Goal: Transaction & Acquisition: Obtain resource

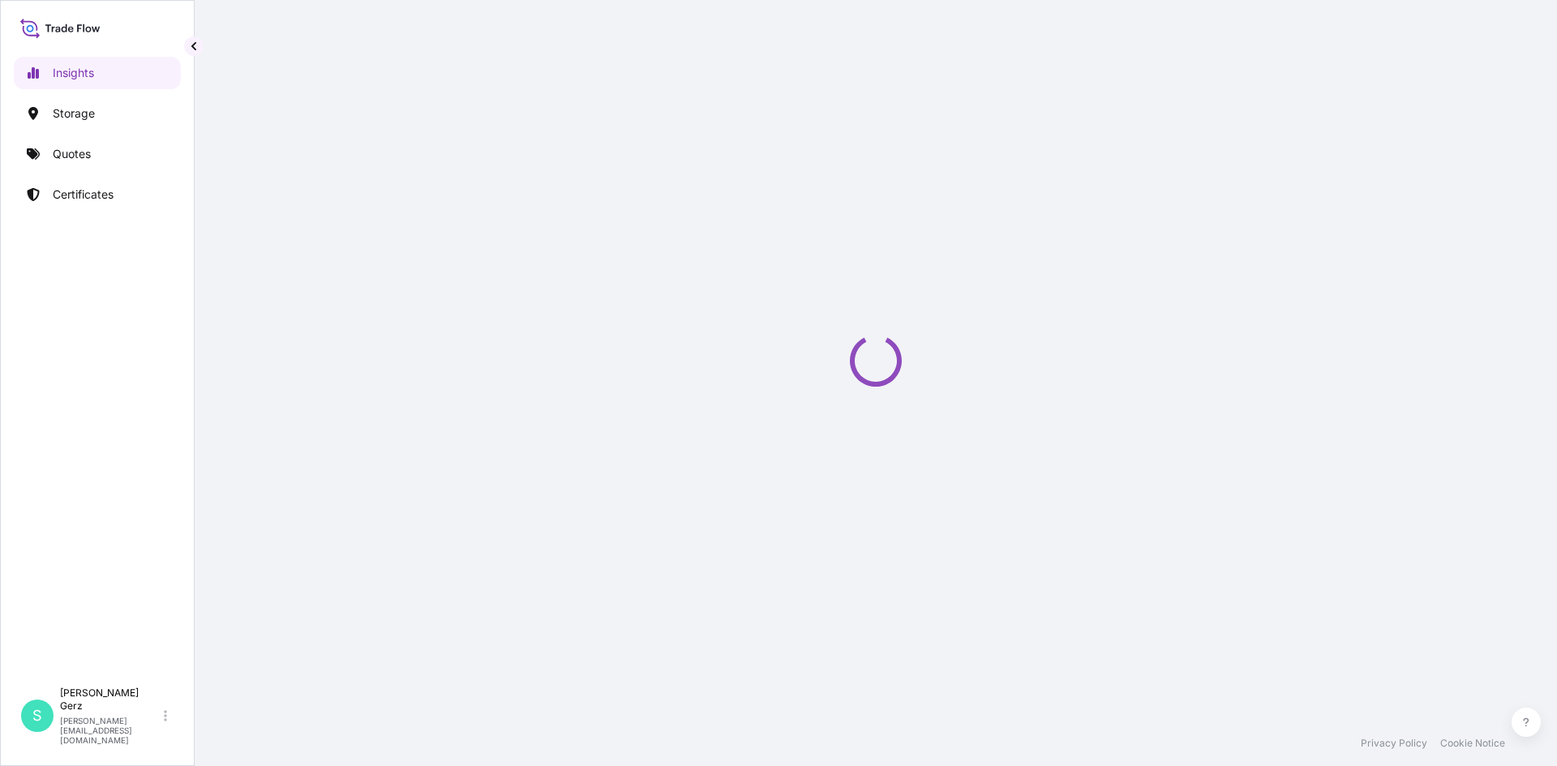
select select "2025"
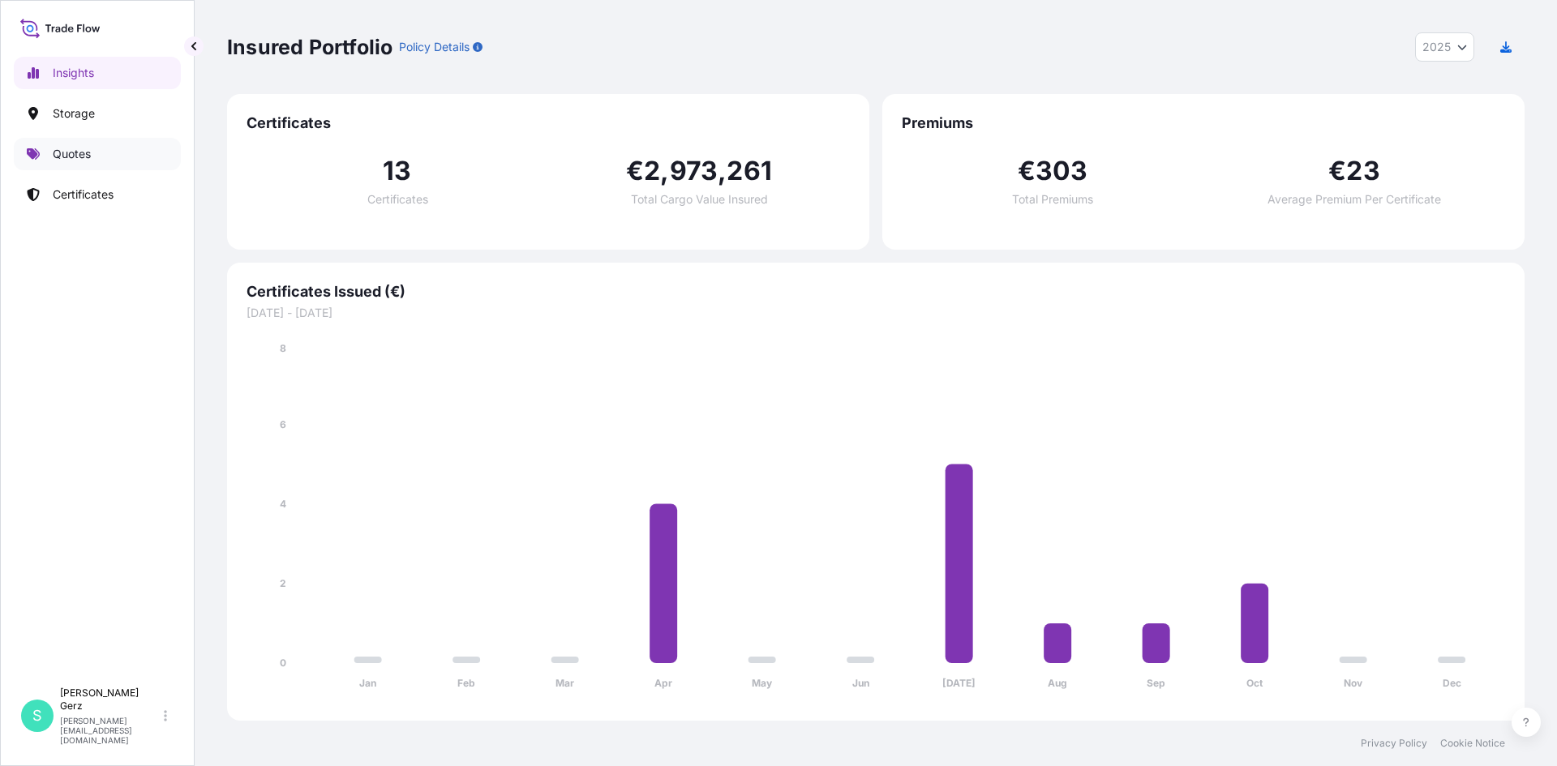
click at [96, 152] on link "Quotes" at bounding box center [97, 154] width 167 height 32
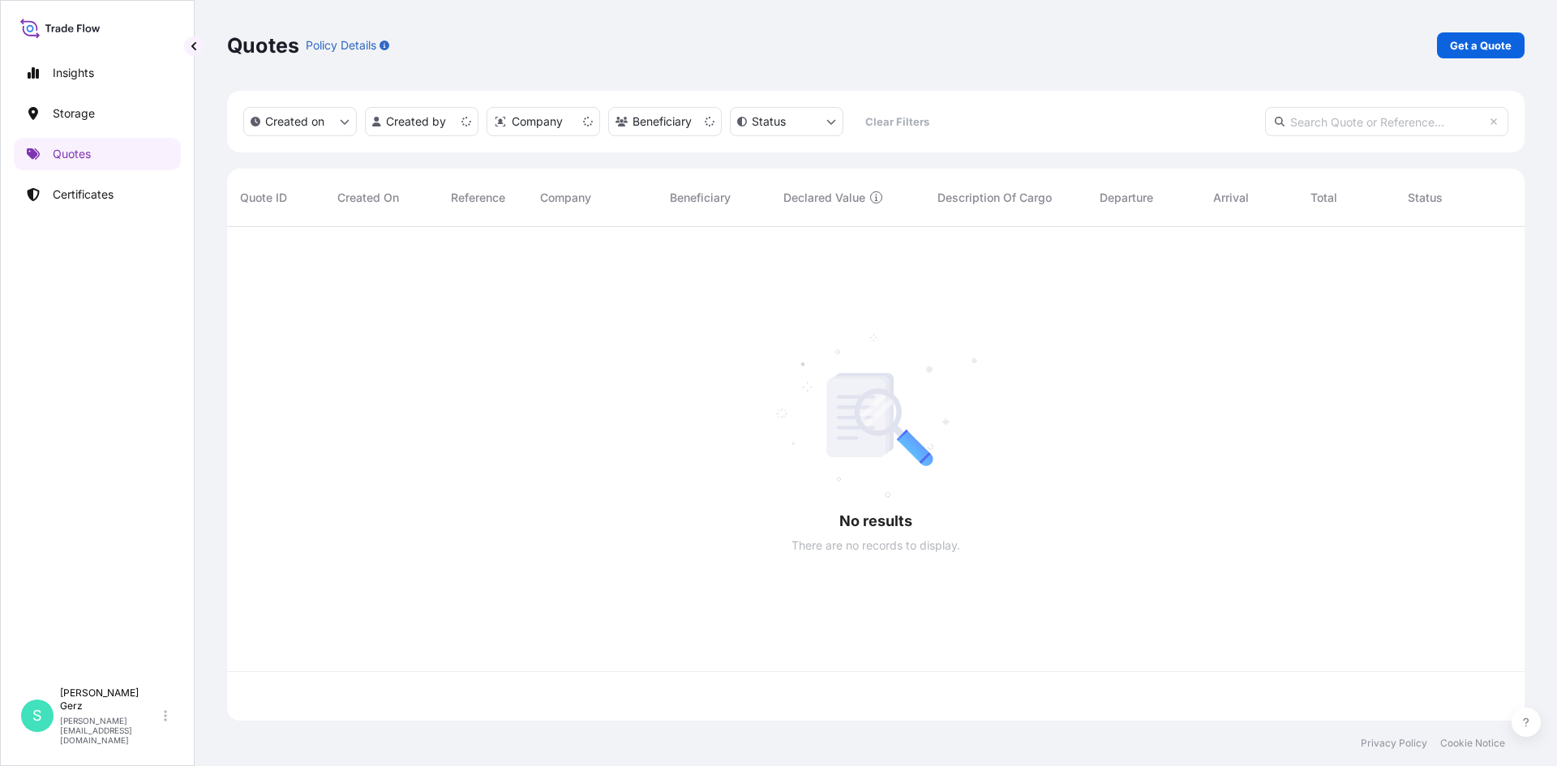
scroll to position [491, 1285]
click at [1467, 45] on p "Get a Quote" at bounding box center [1481, 45] width 62 height 16
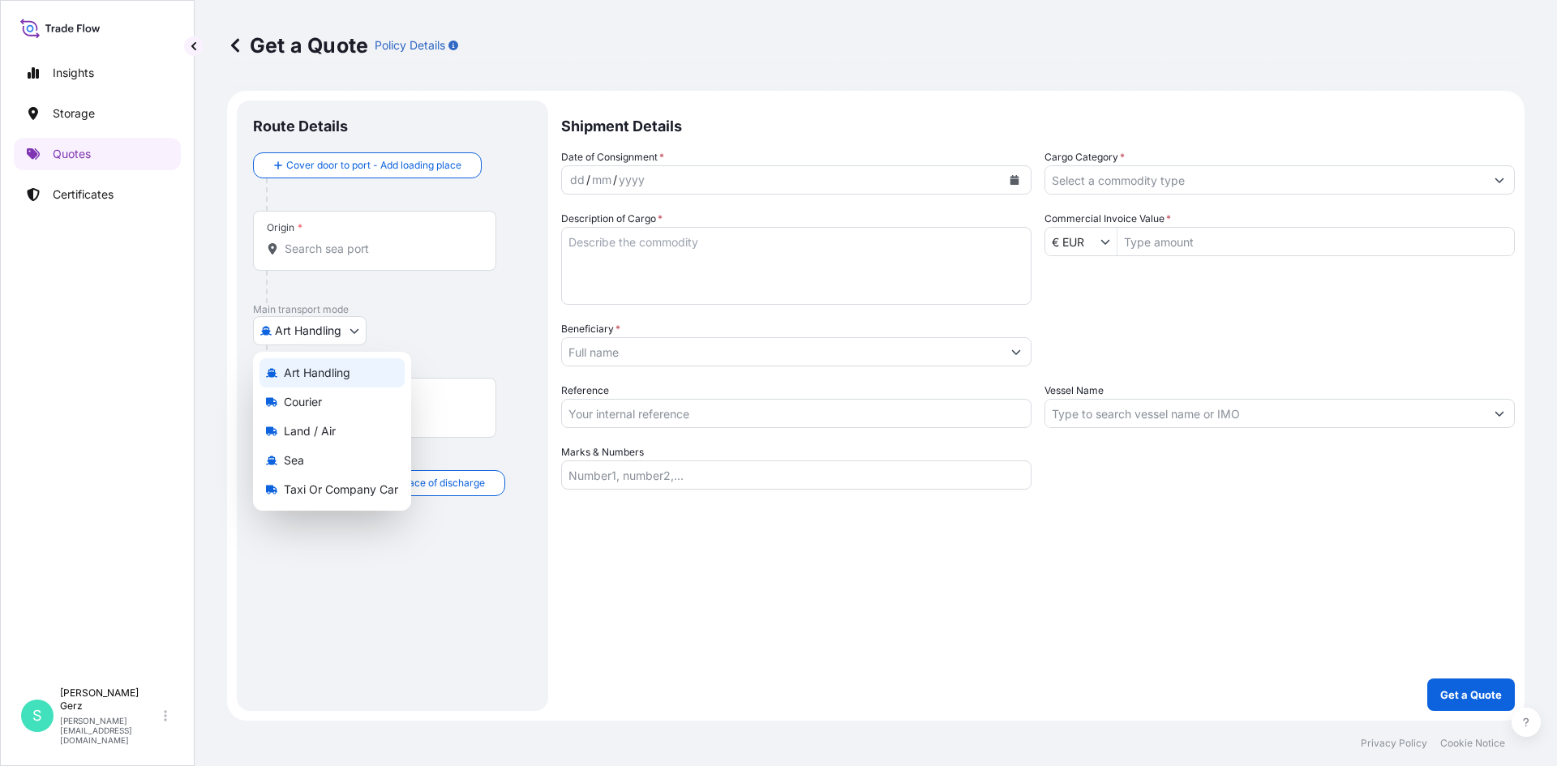
click at [332, 333] on body "Insights Storage Quotes Certificates S [PERSON_NAME] [PERSON_NAME][EMAIL_ADDRES…" at bounding box center [778, 383] width 1557 height 766
click at [317, 431] on span "Land / Air" at bounding box center [310, 431] width 52 height 16
select select "Land / Air"
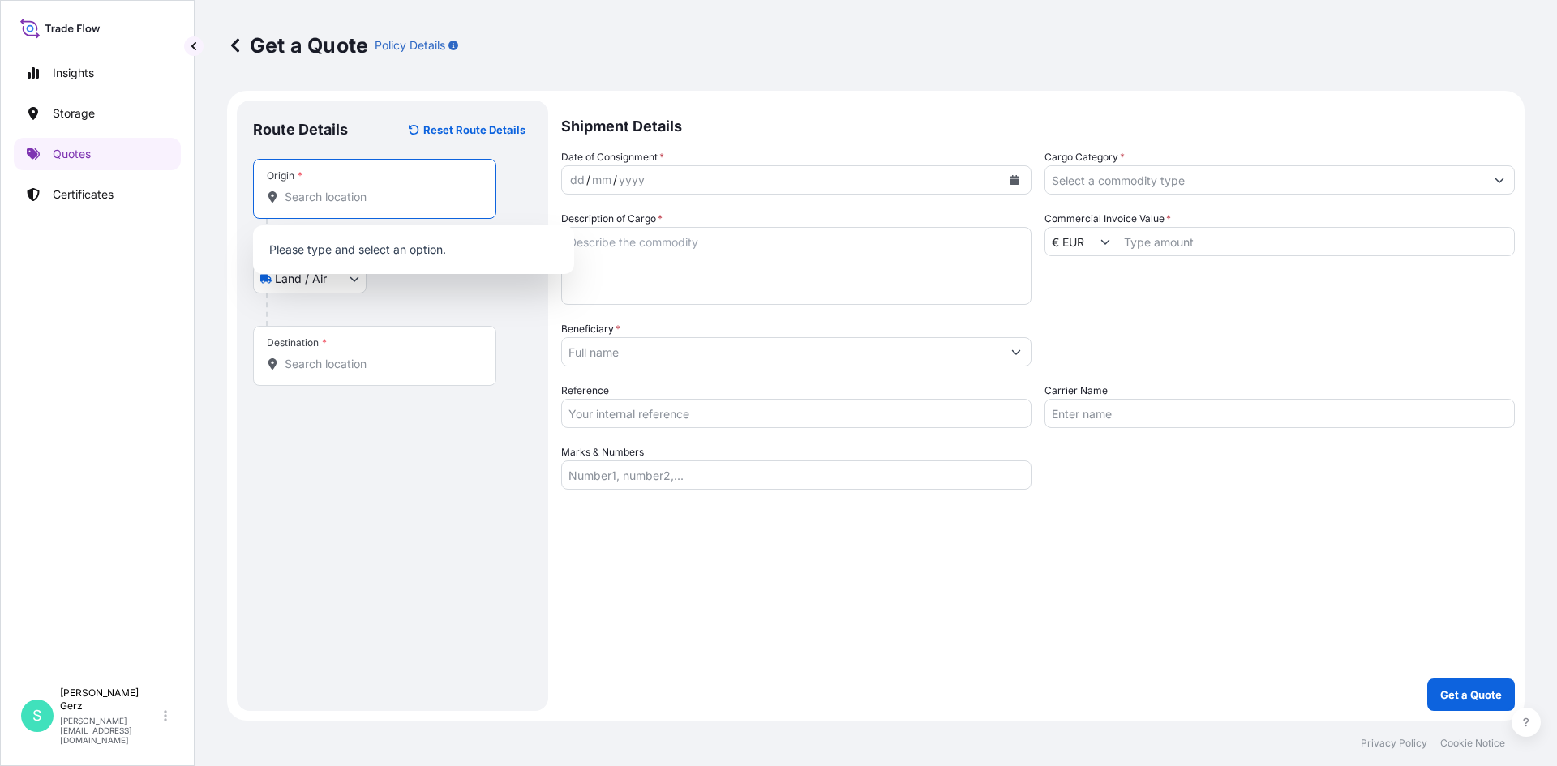
click at [345, 195] on input "Origin *" at bounding box center [380, 197] width 191 height 16
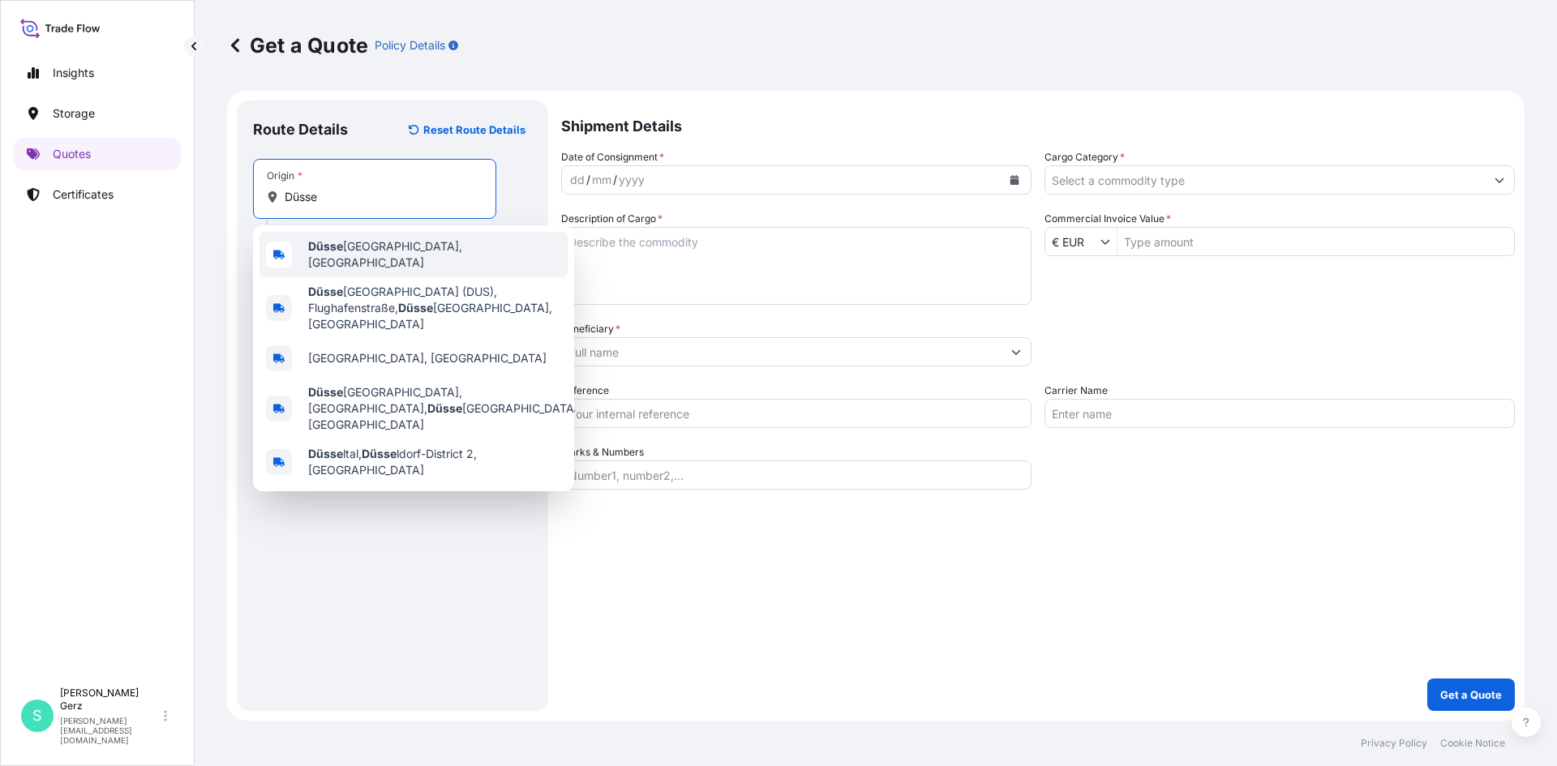
click at [353, 252] on span "Düsse [GEOGRAPHIC_DATA], [GEOGRAPHIC_DATA]" at bounding box center [434, 254] width 253 height 32
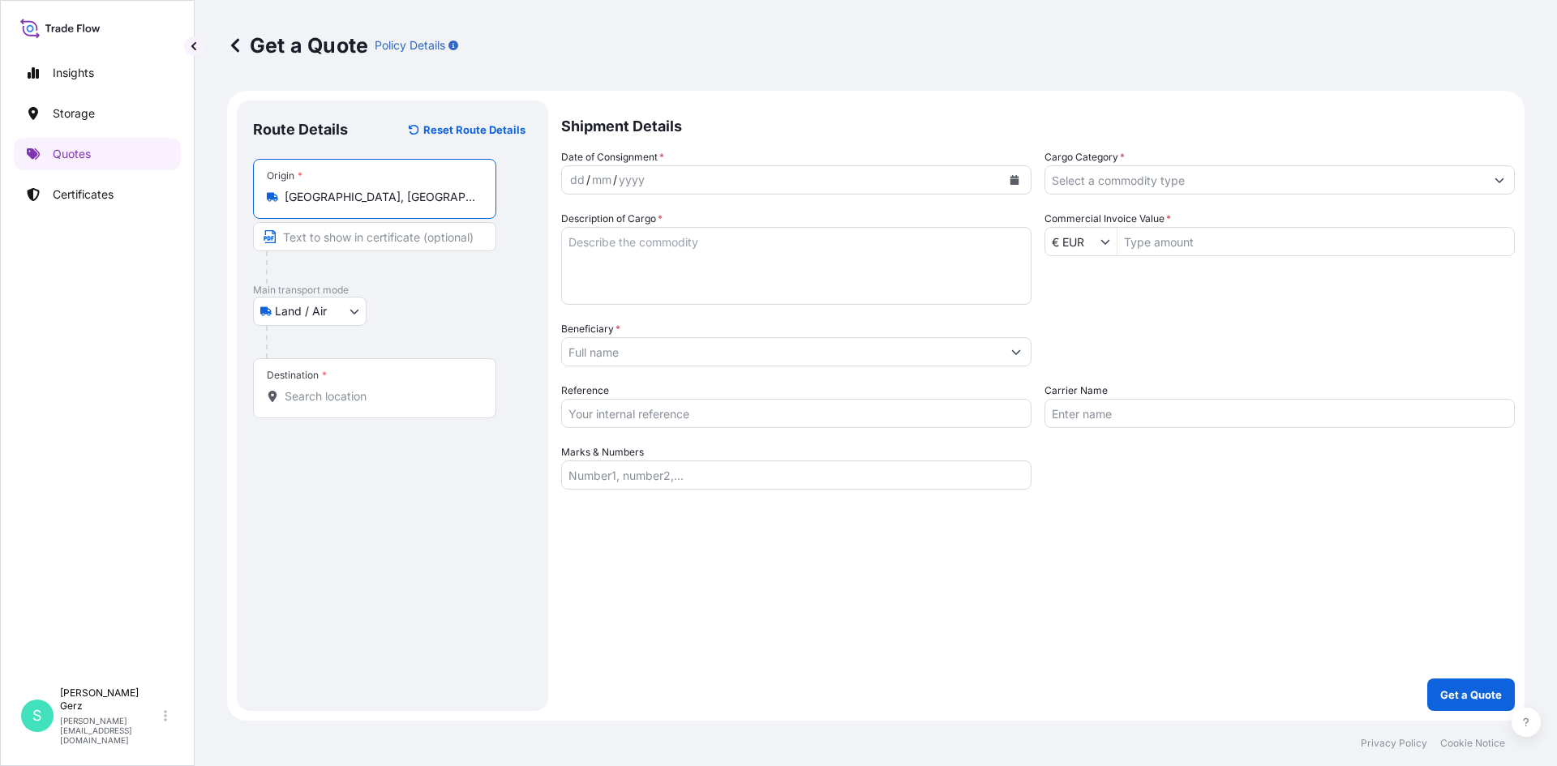
type input "[GEOGRAPHIC_DATA], [GEOGRAPHIC_DATA]"
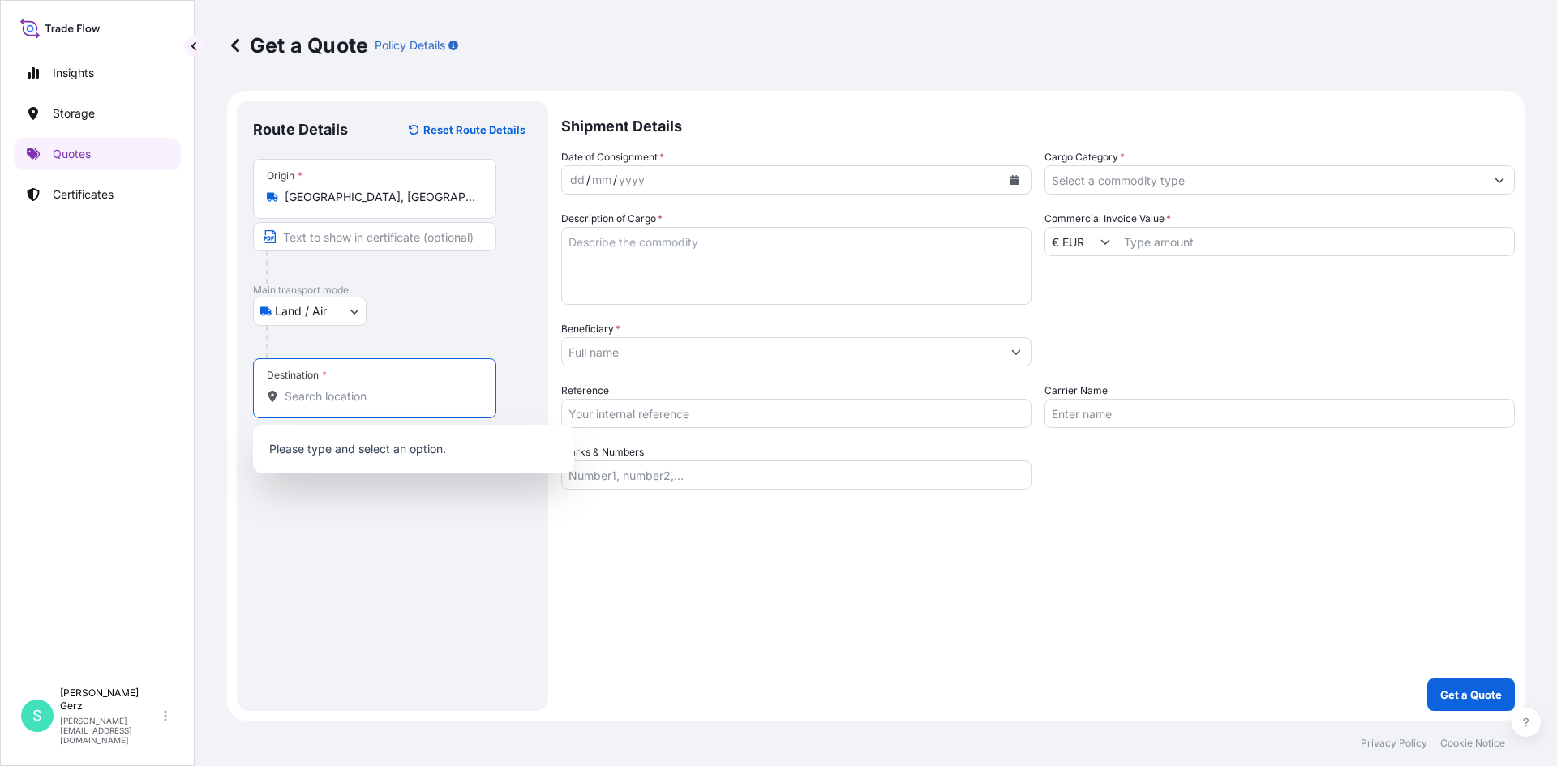
drag, startPoint x: 319, startPoint y: 394, endPoint x: 432, endPoint y: 367, distance: 116.6
click at [319, 394] on input "Destination *" at bounding box center [380, 396] width 191 height 16
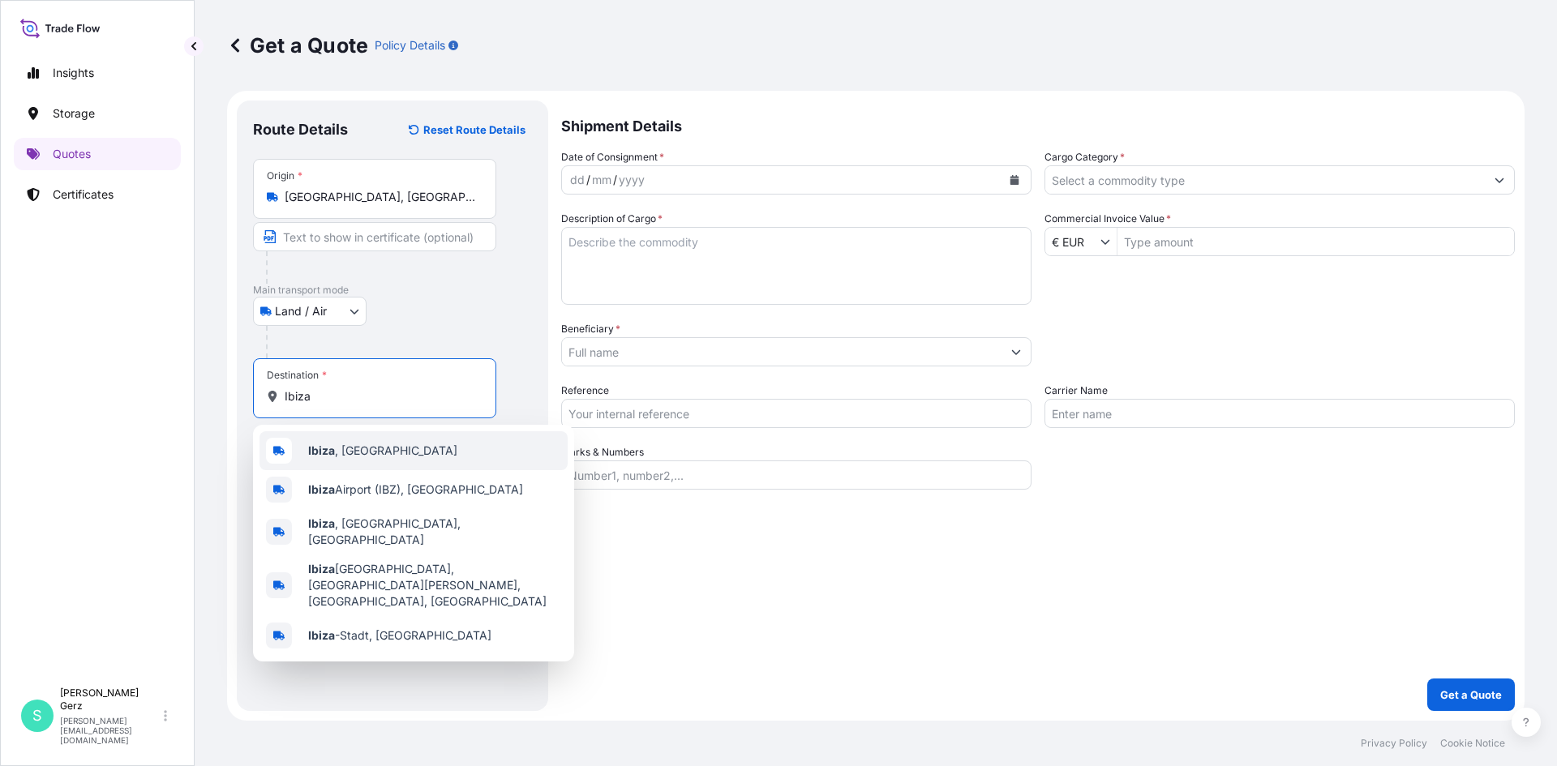
click at [347, 450] on span "Ibiza , [GEOGRAPHIC_DATA]" at bounding box center [382, 451] width 149 height 16
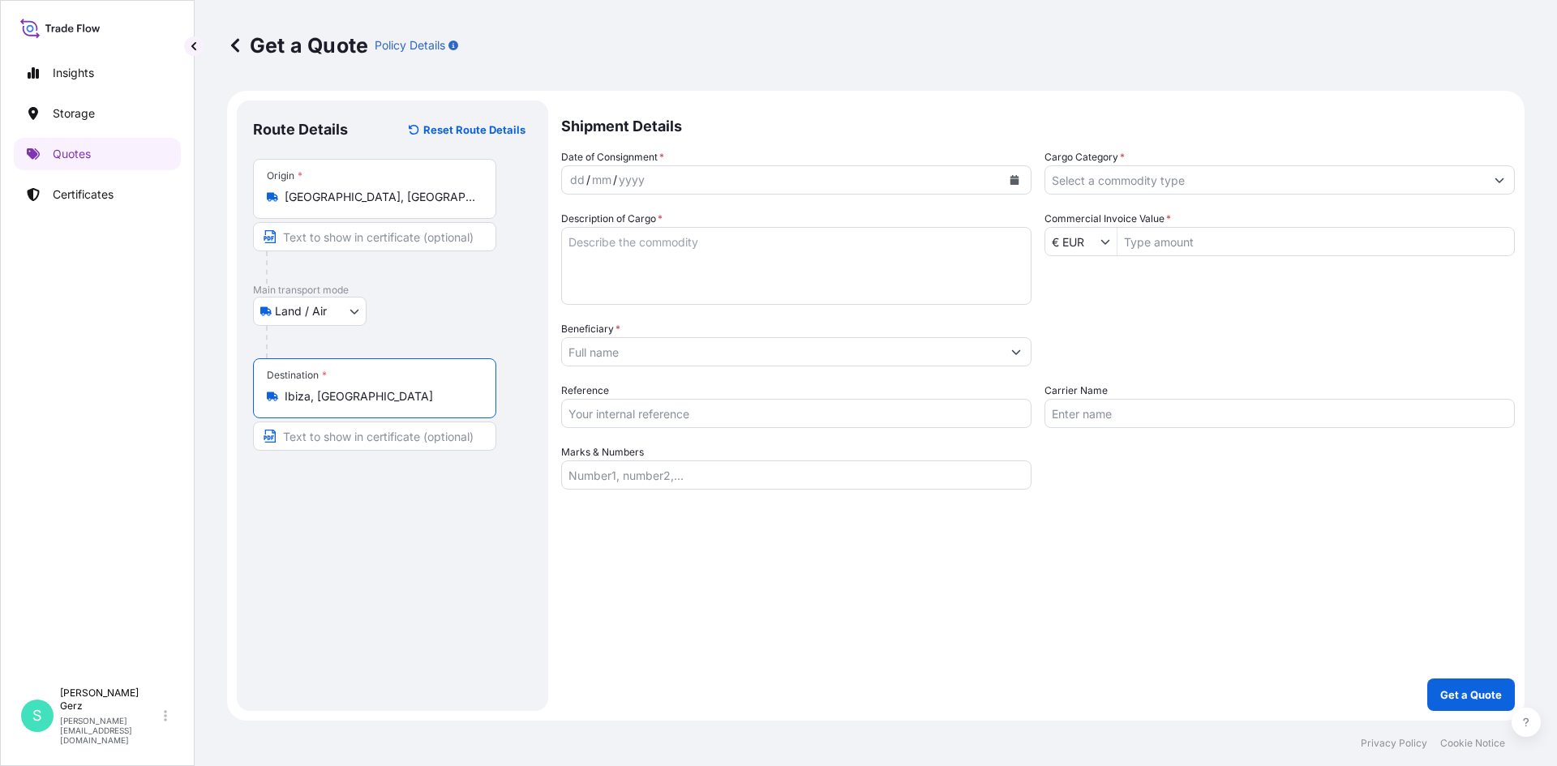
type input "Ibiza, [GEOGRAPHIC_DATA]"
click at [735, 182] on div "dd / mm / yyyy" at bounding box center [781, 179] width 439 height 29
click at [1017, 178] on icon "Calendar" at bounding box center [1014, 180] width 9 height 10
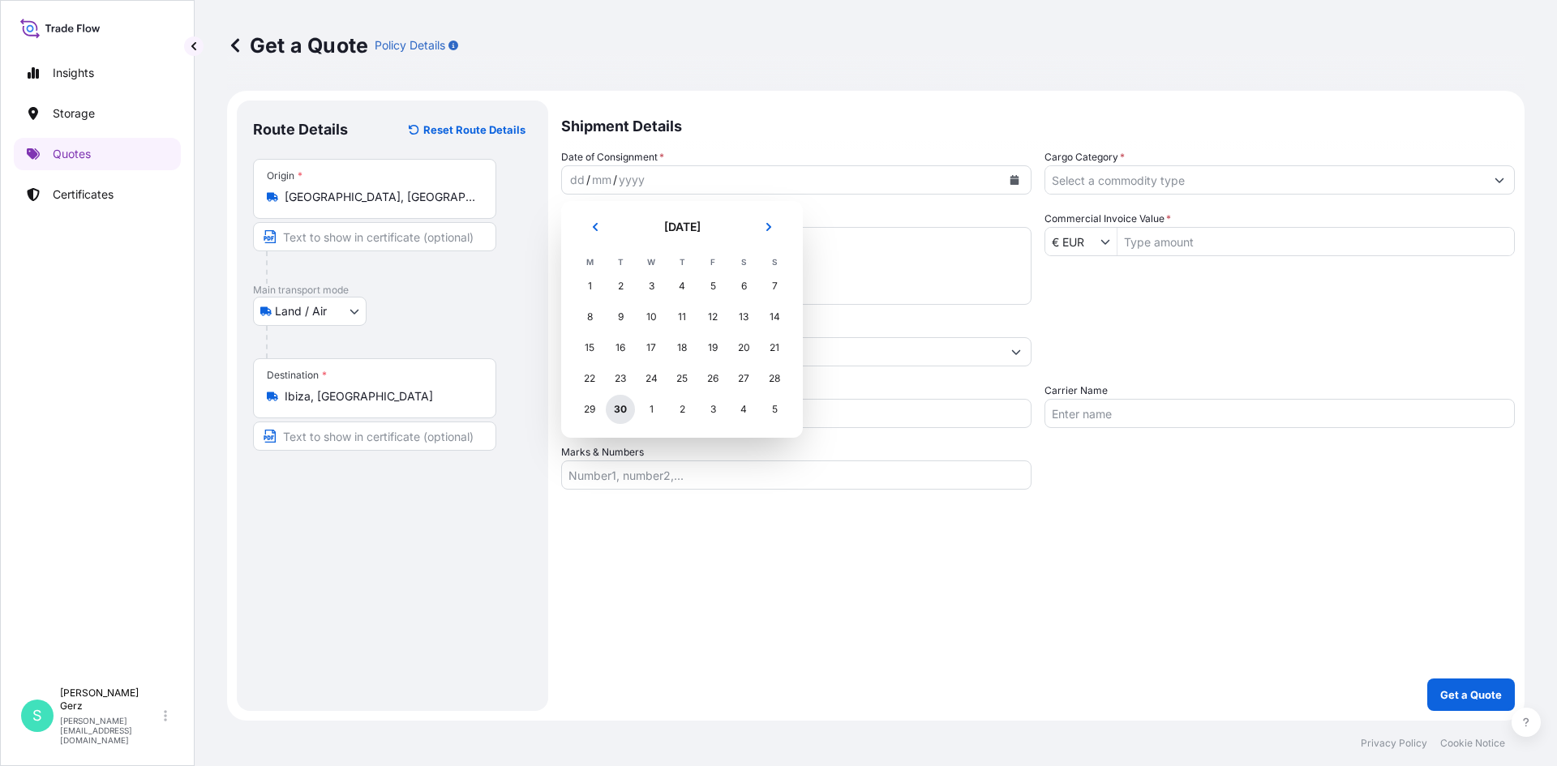
click at [622, 409] on div "30" at bounding box center [620, 409] width 29 height 29
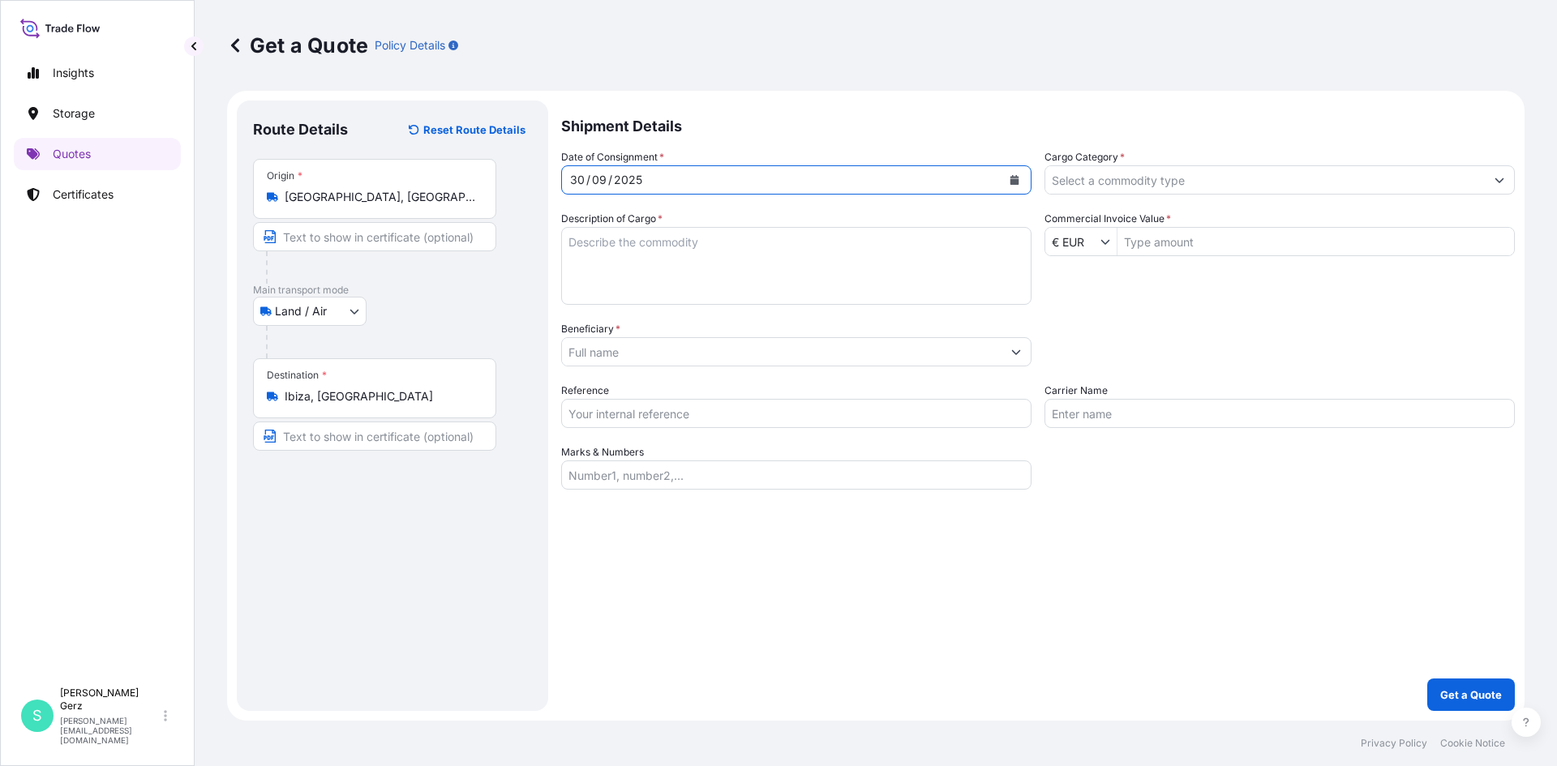
click at [772, 251] on textarea "Description of Cargo *" at bounding box center [796, 266] width 470 height 78
click at [635, 242] on textarea "Description of Cargo *" at bounding box center [796, 266] width 470 height 78
drag, startPoint x: 925, startPoint y: 243, endPoint x: 556, endPoint y: 234, distance: 369.0
click at [556, 234] on form "Route Details Reset Route Details Place of loading Road / Inland Road / Inland …" at bounding box center [875, 406] width 1297 height 630
click at [707, 270] on textarea "[PERSON_NAME]: "Coca Cola Girl #2", 2019, Edition: 60 - 15.000,00€" at bounding box center [796, 266] width 470 height 78
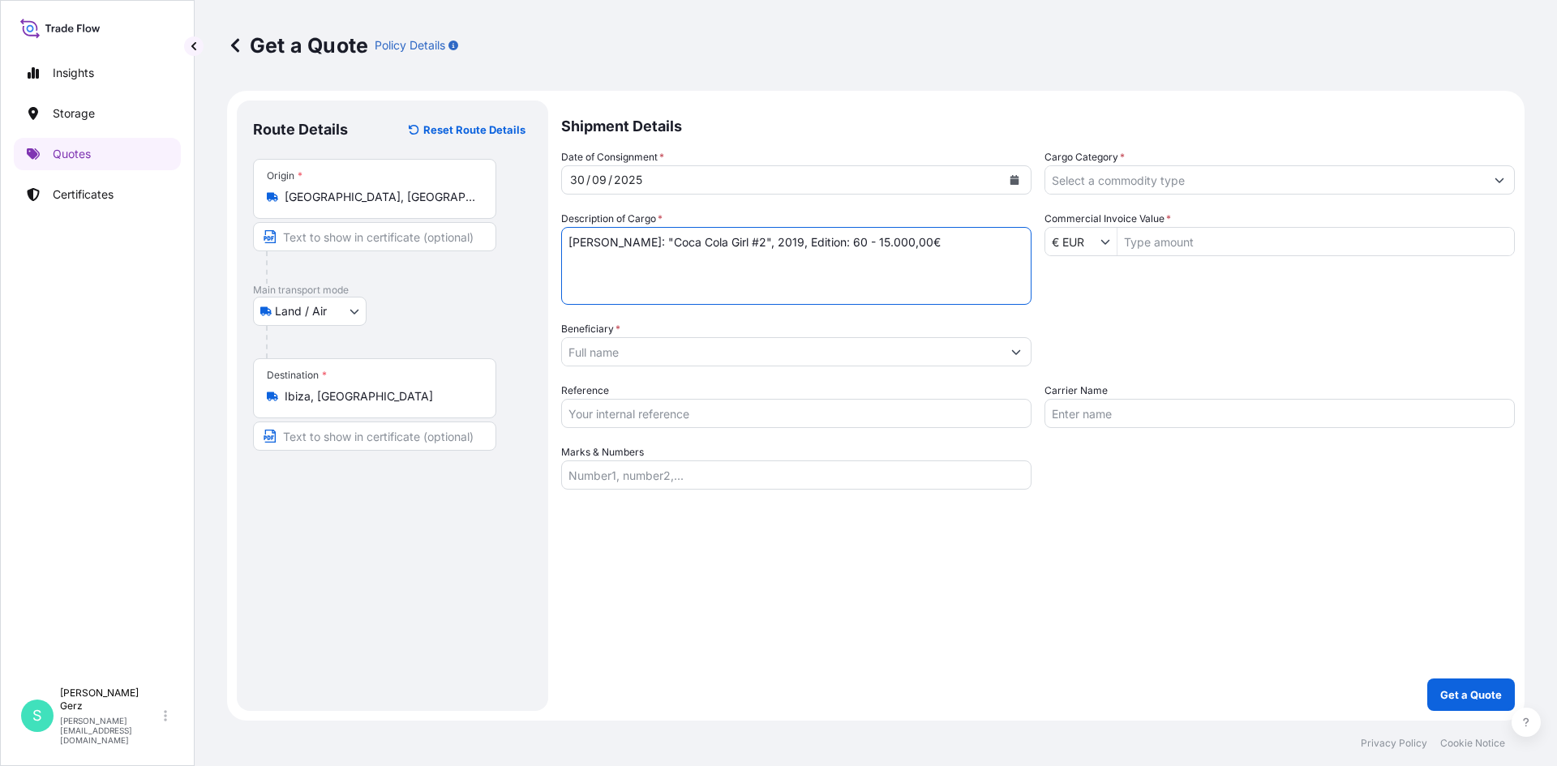
click at [906, 241] on textarea "[PERSON_NAME]: "Coca Cola Girl #2", 2019, Edition: 60 - 15.000,00€" at bounding box center [796, 266] width 470 height 78
paste textarea "[PERSON_NAME]: "Coca Cola Girl #2", 2019, Edition: 60 - 15.000,00€"
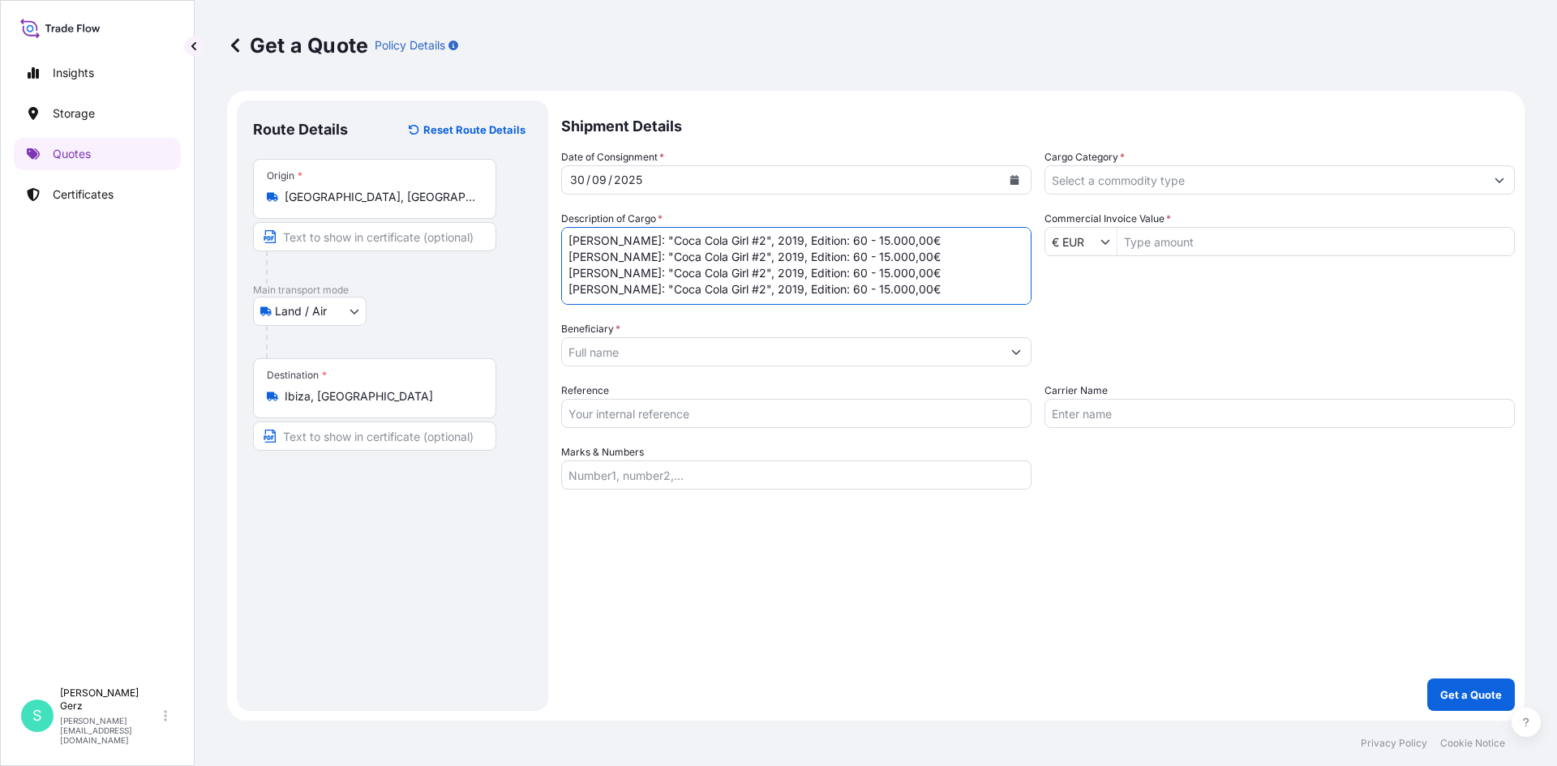
paste textarea "[PERSON_NAME]: "Coca Cola Girl #2", 2019, Edition: 60 - 15.000,00€"
click at [723, 255] on textarea "[PERSON_NAME]: "Coca Cola Girl #2", 2019, Edition: 60 - 15.000,00€ [PERSON_NAME…" at bounding box center [796, 266] width 470 height 78
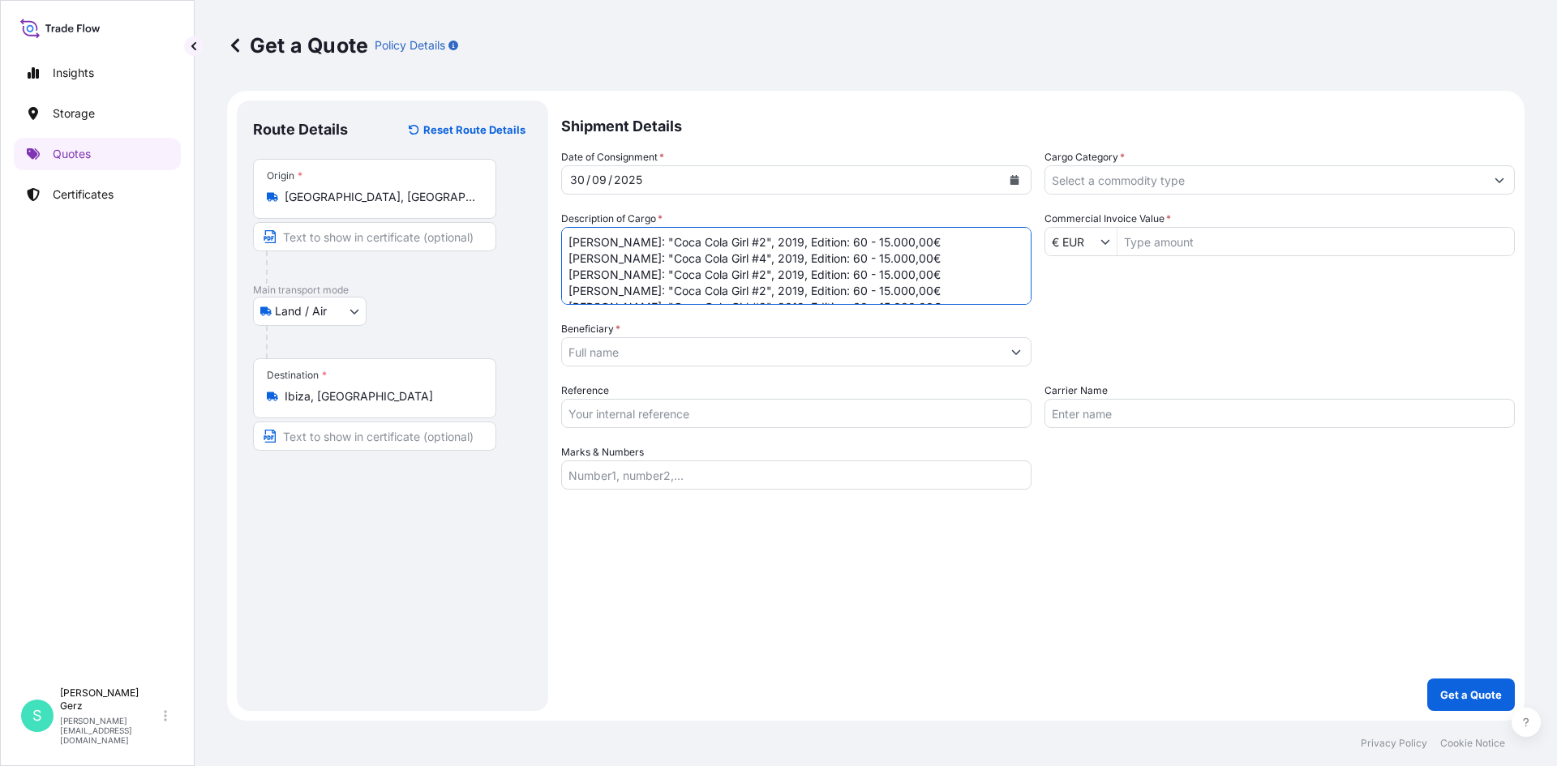
click at [722, 275] on textarea "[PERSON_NAME]: "Coca Cola Girl #2", 2019, Edition: 60 - 15.000,00€ [PERSON_NAME…" at bounding box center [796, 266] width 470 height 78
click at [724, 286] on textarea "[PERSON_NAME]: "Coca Cola Girl #2", 2019, Edition: 60 - 15.000,00€ [PERSON_NAME…" at bounding box center [796, 266] width 470 height 78
click at [720, 274] on textarea "[PERSON_NAME]: "Coca Cola Girl #2", 2019, Edition: 60 - 15.000,00€ [PERSON_NAME…" at bounding box center [796, 266] width 470 height 78
click at [726, 273] on textarea "[PERSON_NAME]: "Coca Cola Girl #2", 2019, Edition: 60 - 15.000,00€ [PERSON_NAME…" at bounding box center [796, 266] width 470 height 78
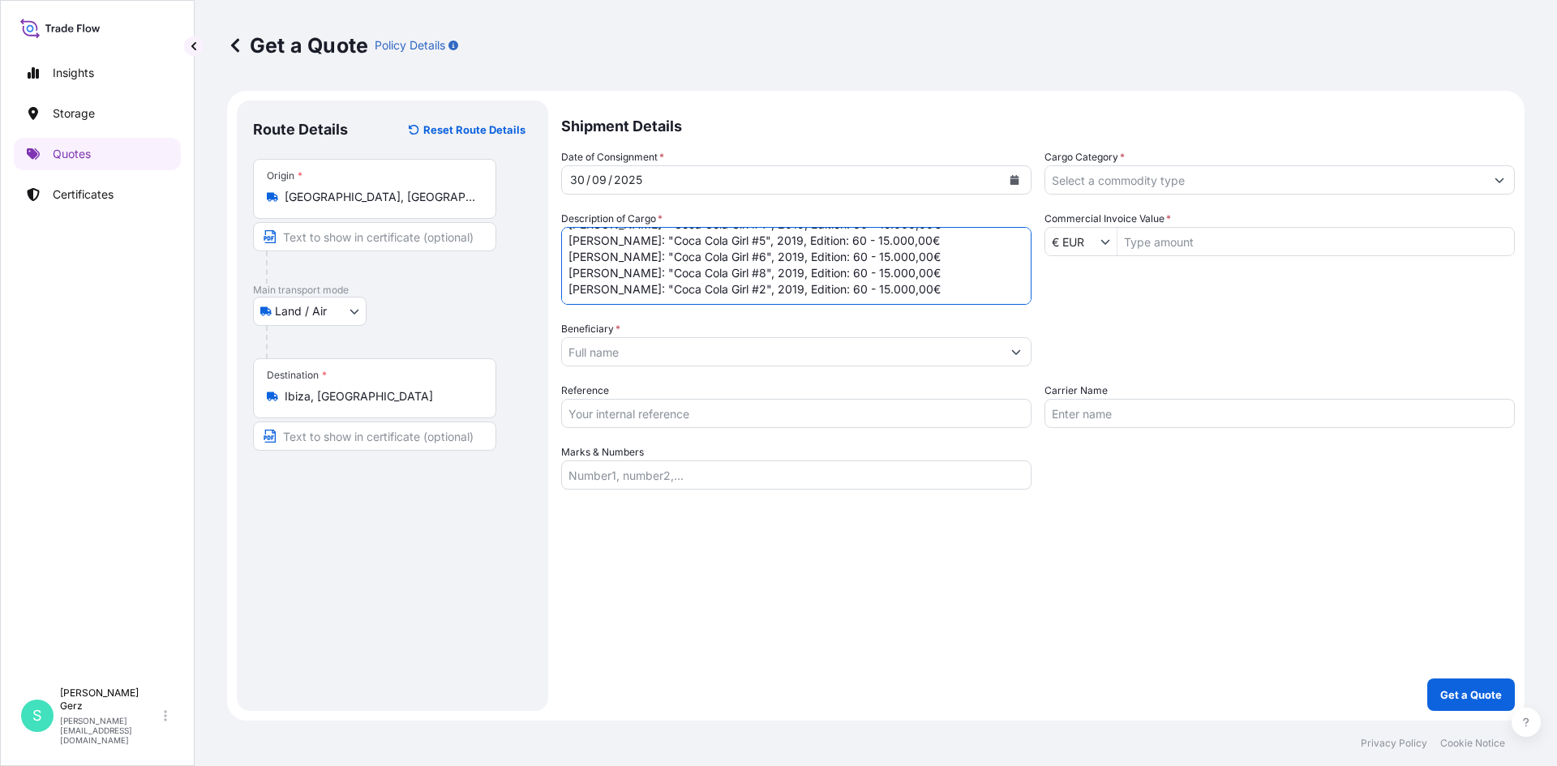
drag, startPoint x: 723, startPoint y: 287, endPoint x: 773, endPoint y: 310, distance: 54.4
click at [723, 286] on textarea "[PERSON_NAME]: "Coca Cola Girl #2", 2019, Edition: 60 - 15.000,00€ [PERSON_NAME…" at bounding box center [796, 266] width 470 height 78
click at [935, 284] on textarea "[PERSON_NAME]: "Coca Cola Girl #2", 2019, Edition: 60 - 15.000,00€ [PERSON_NAME…" at bounding box center [796, 266] width 470 height 78
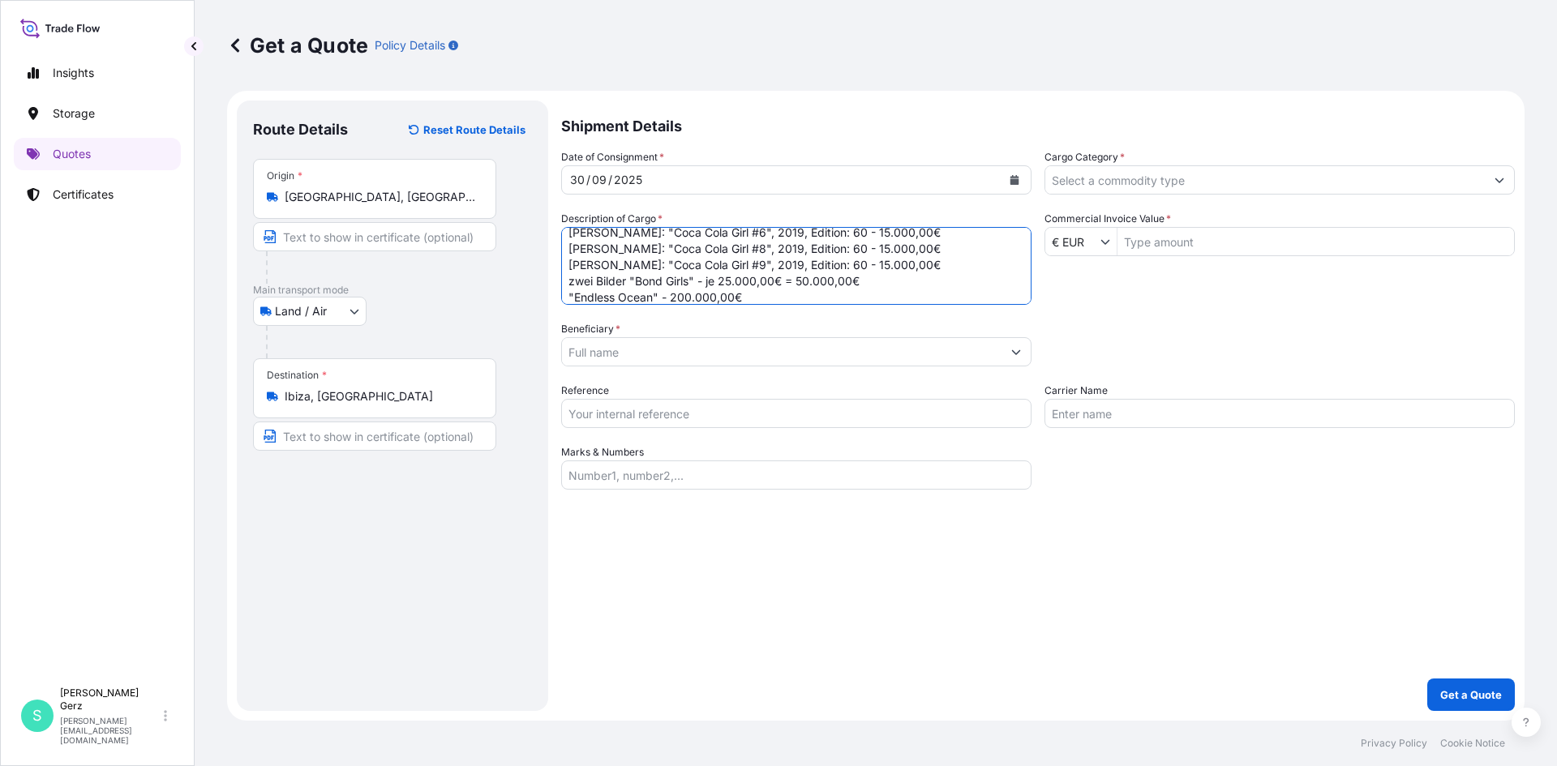
type textarea "[PERSON_NAME]: "Coca Cola Girl #2", 2019, Edition: 60 - 15.000,00€ [PERSON_NAME…"
click at [1206, 239] on input "Commercial Invoice Value *" at bounding box center [1315, 241] width 396 height 29
click at [1151, 245] on input "Commercial Invoice Value *" at bounding box center [1315, 241] width 396 height 29
type input "340,000"
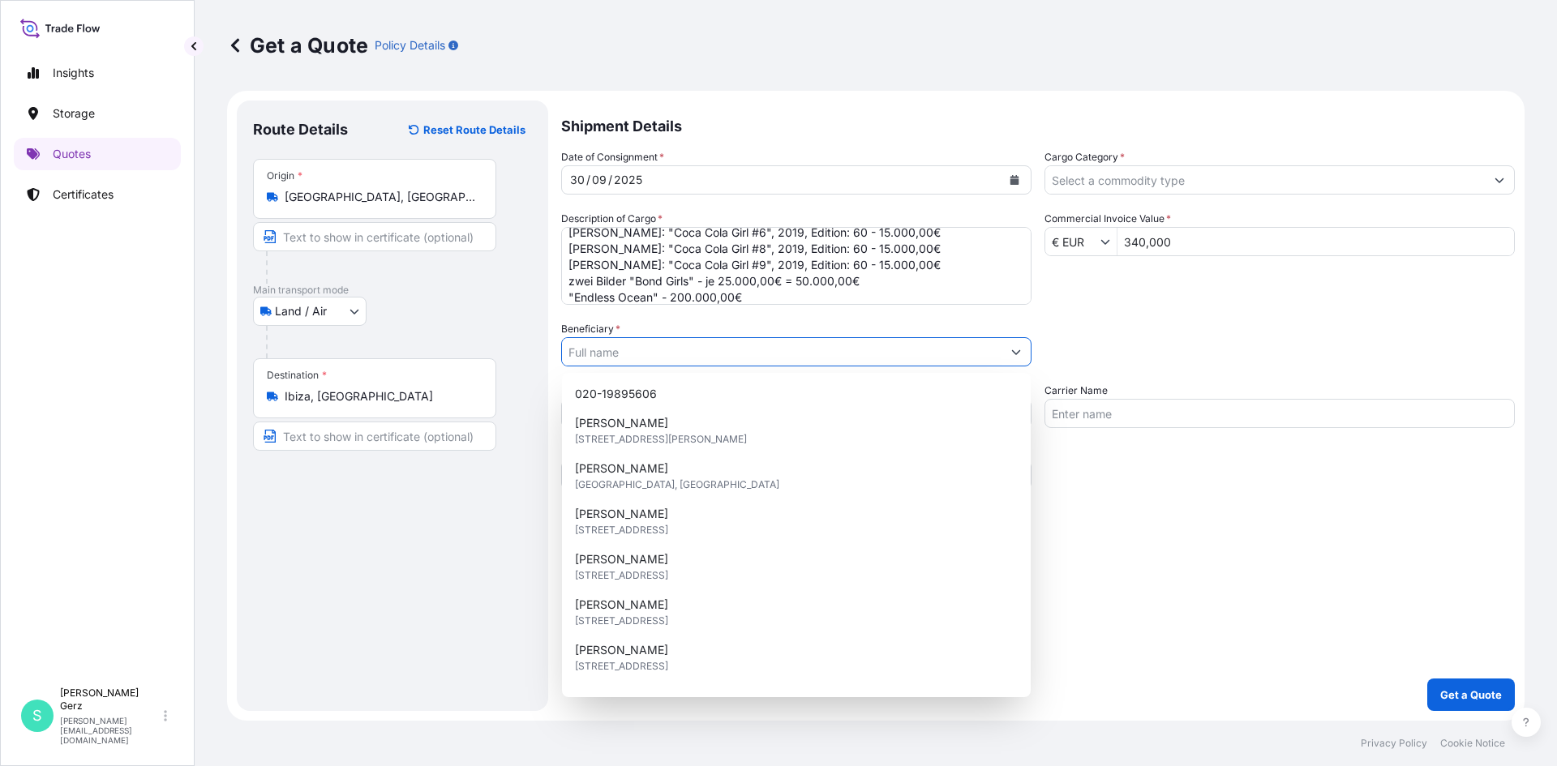
click at [967, 349] on input "Beneficiary *" at bounding box center [781, 351] width 439 height 29
click at [1016, 347] on icon "Show suggestions" at bounding box center [1016, 352] width 10 height 10
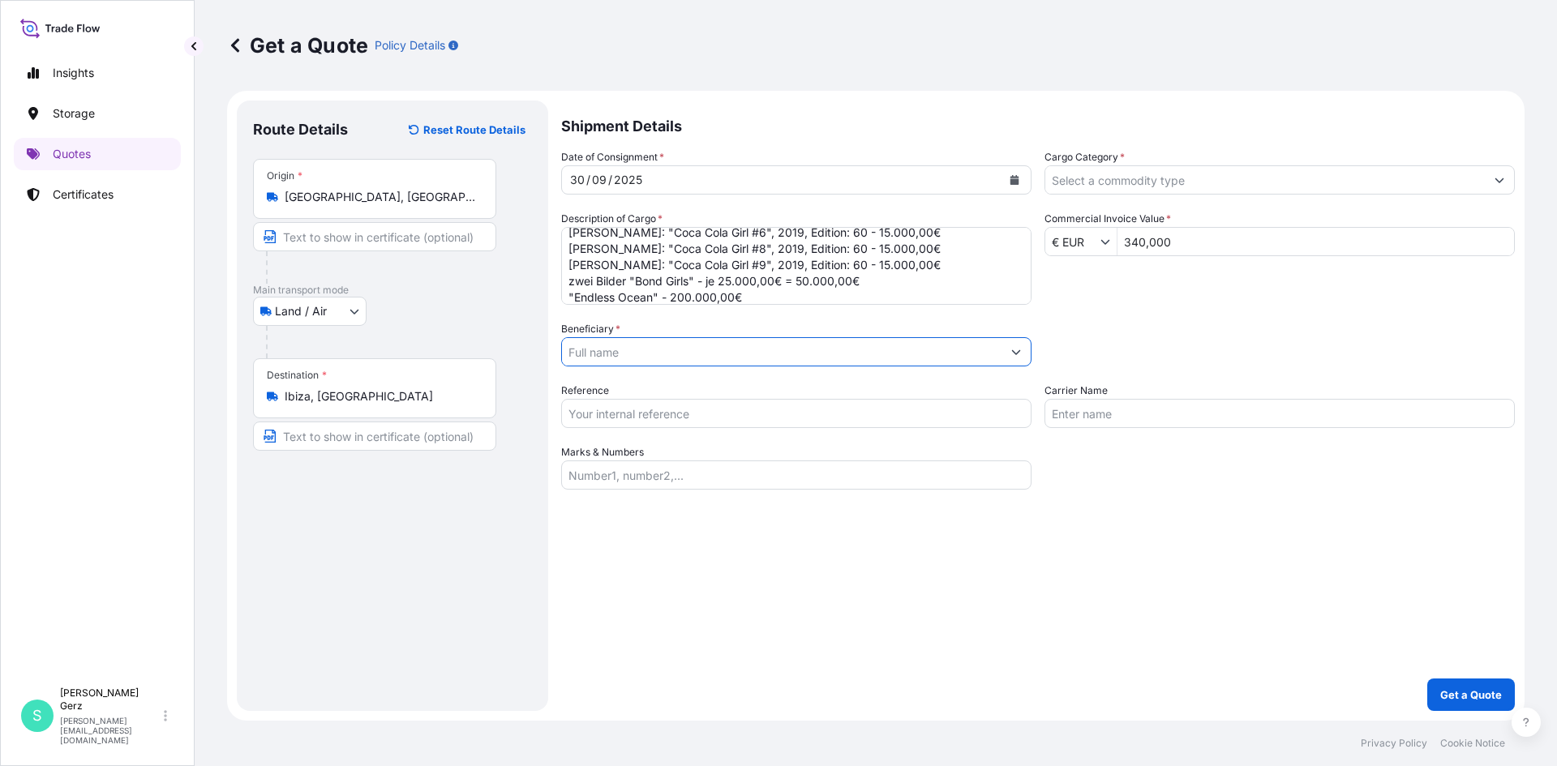
click at [1018, 354] on icon "Show suggestions" at bounding box center [1016, 352] width 10 height 10
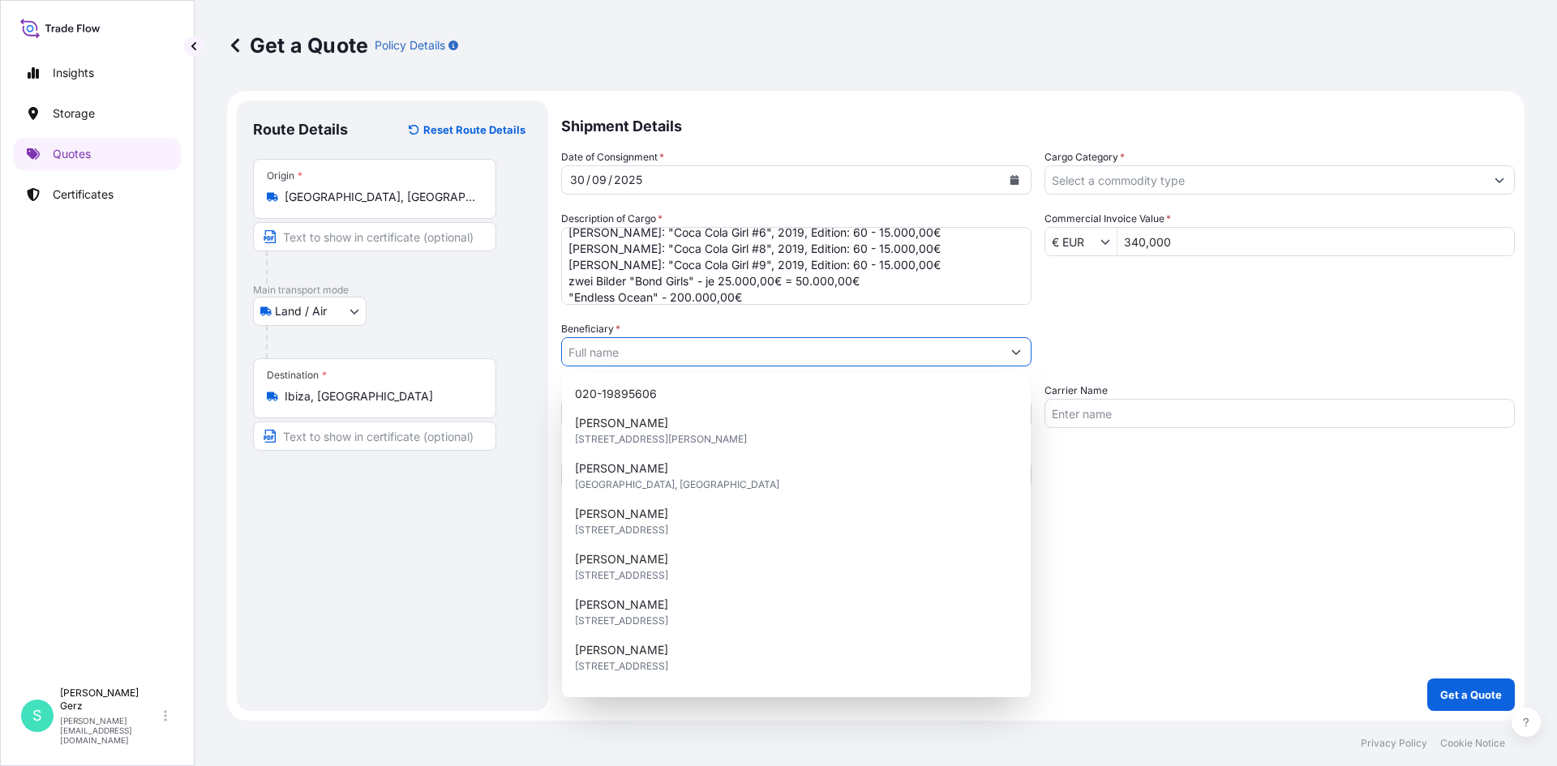
click at [1018, 354] on icon "Show suggestions" at bounding box center [1016, 352] width 10 height 10
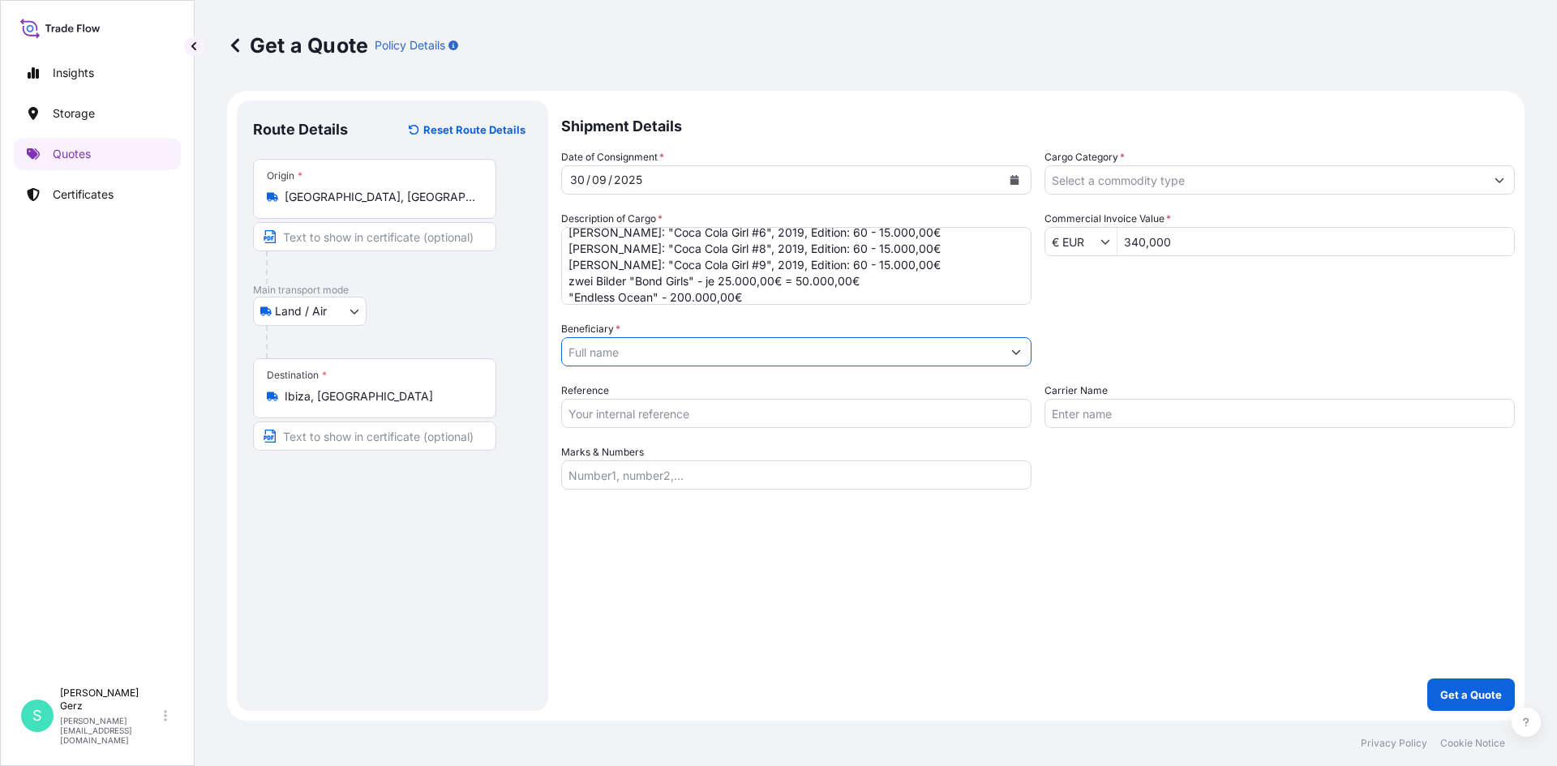
click at [967, 351] on input "Beneficiary *" at bounding box center [781, 351] width 439 height 29
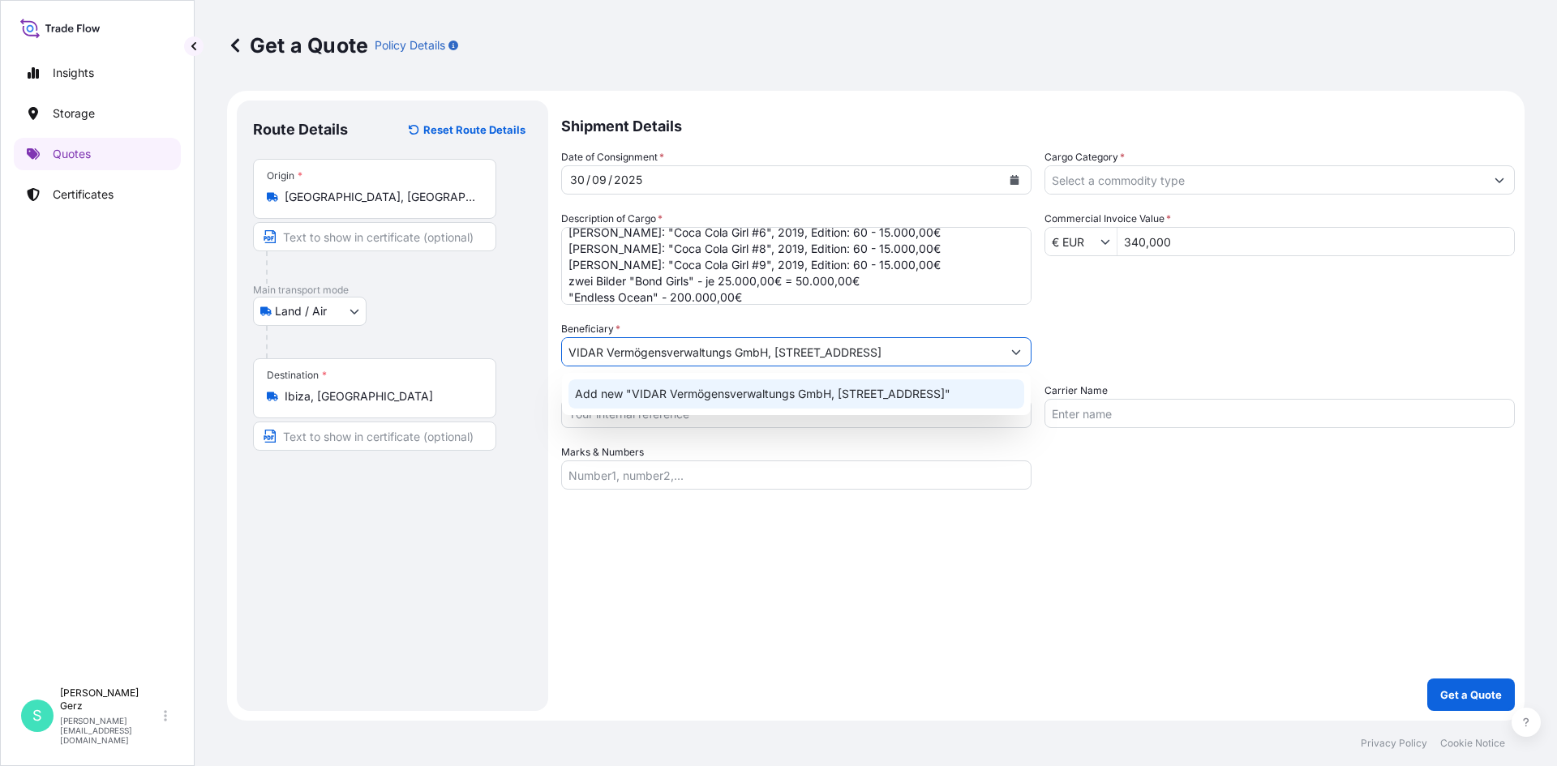
type input "VIDAR Vermögensverwaltungs GmbH, [STREET_ADDRESS]"
click at [1119, 512] on div "Shipment Details Date of Consignment * [DATE] Cargo Category * Description of C…" at bounding box center [1038, 406] width 954 height 611
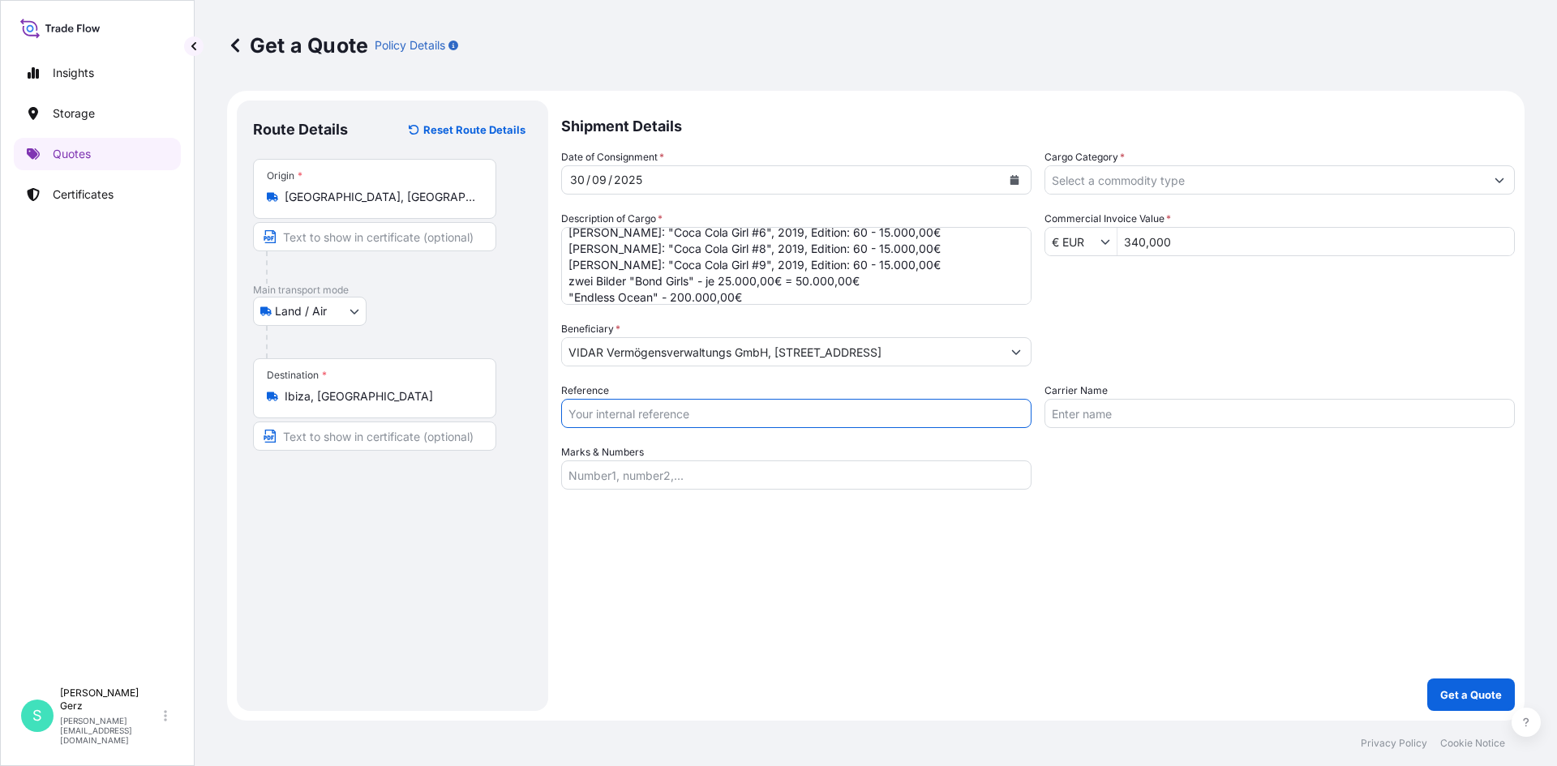
click at [799, 419] on input "Reference" at bounding box center [796, 413] width 470 height 29
type input "K-025244"
click at [1205, 179] on input "Cargo Category *" at bounding box center [1264, 179] width 439 height 29
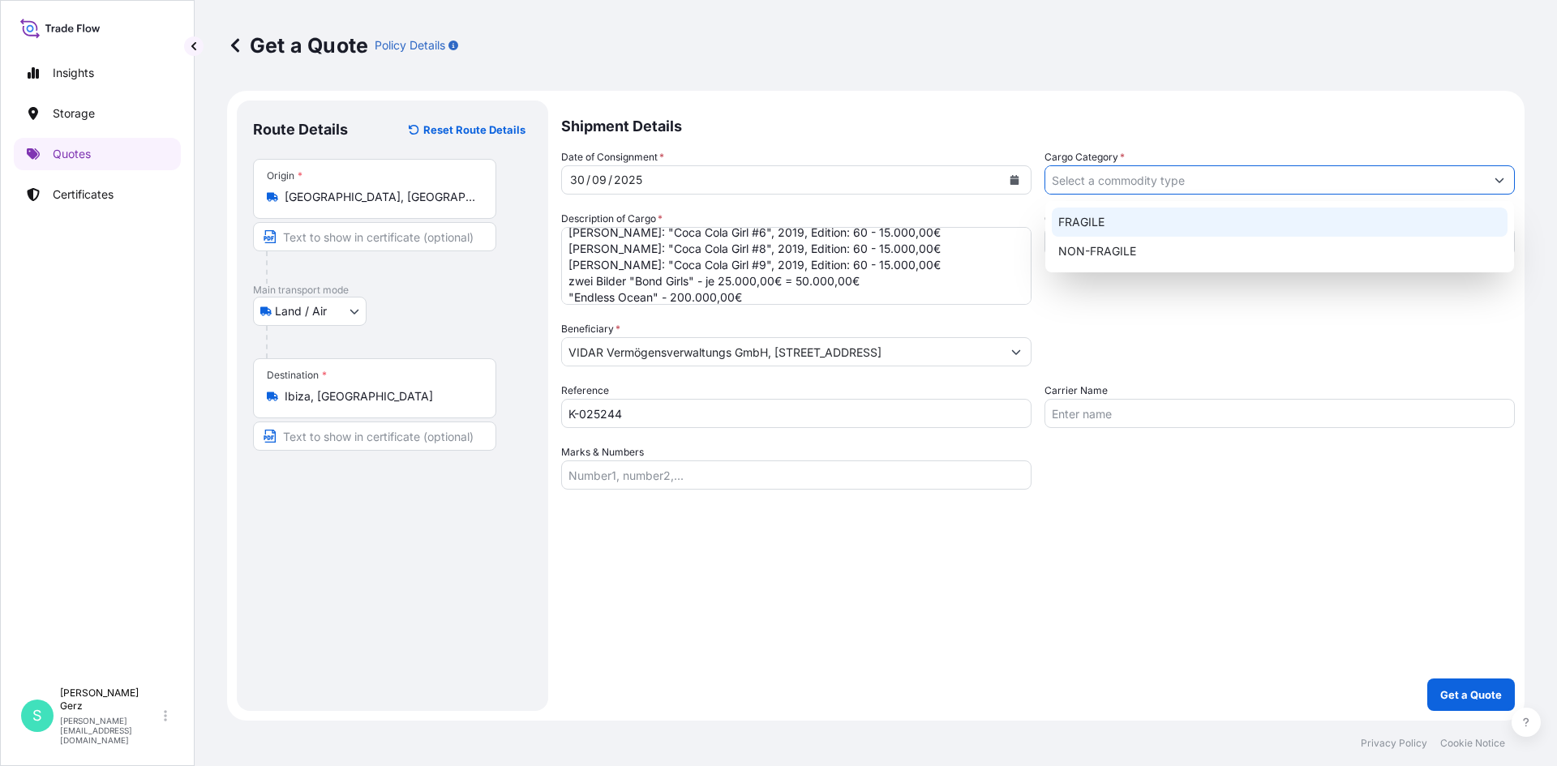
click at [1134, 221] on div "FRAGILE" at bounding box center [1280, 222] width 456 height 29
type input "FRAGILE"
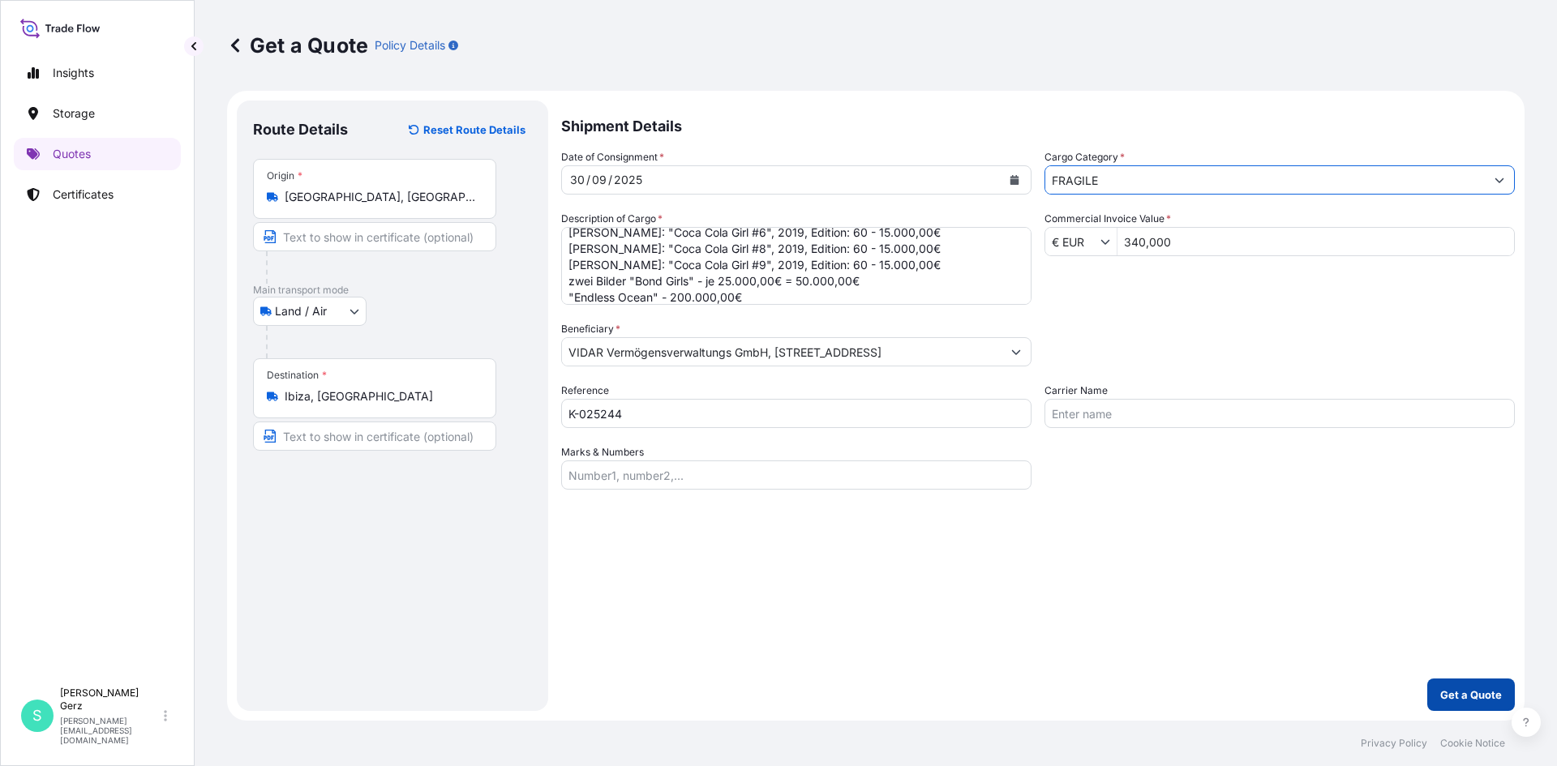
click at [1460, 691] on p "Get a Quote" at bounding box center [1471, 695] width 62 height 16
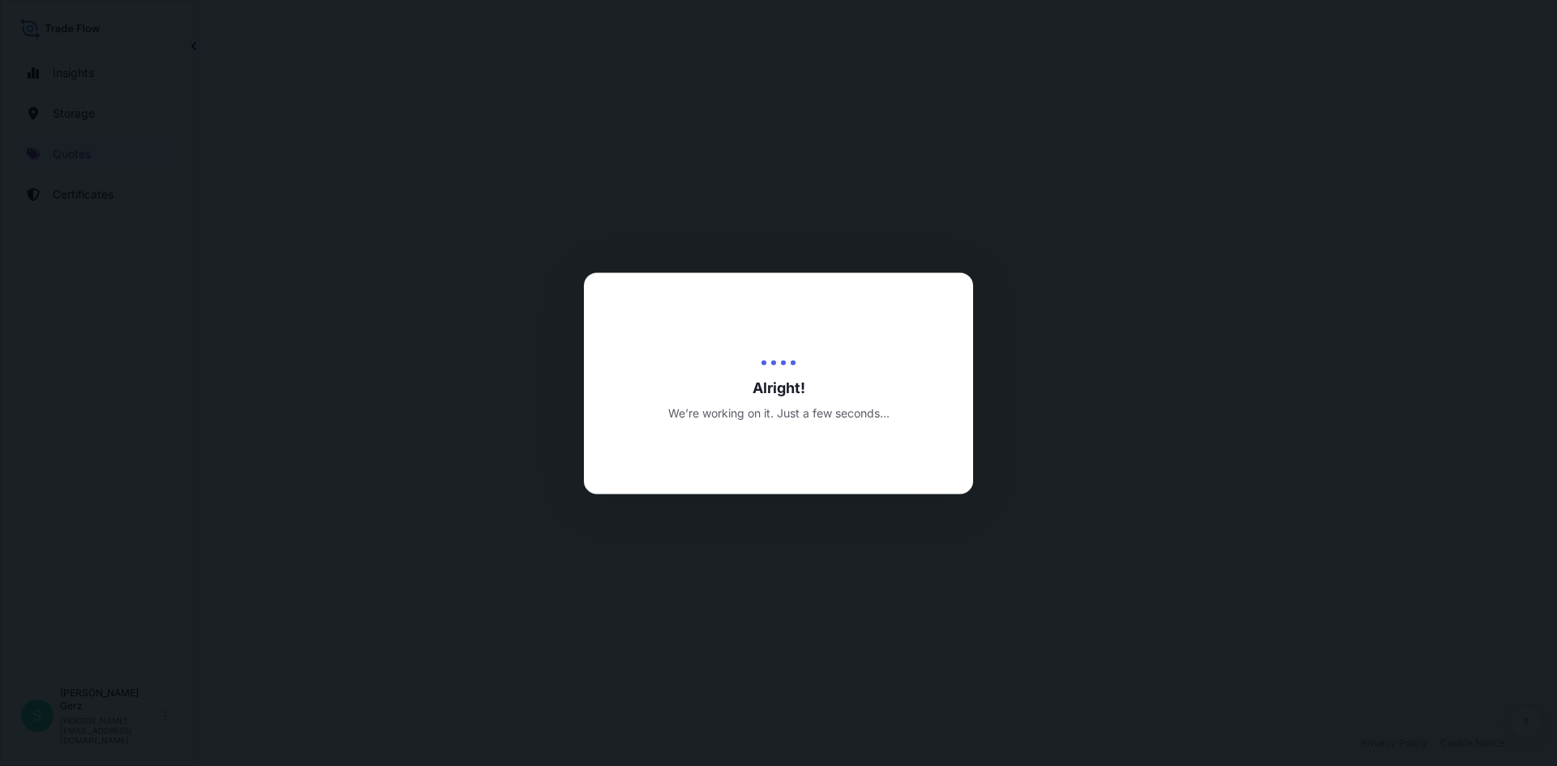
select select "Land / Air"
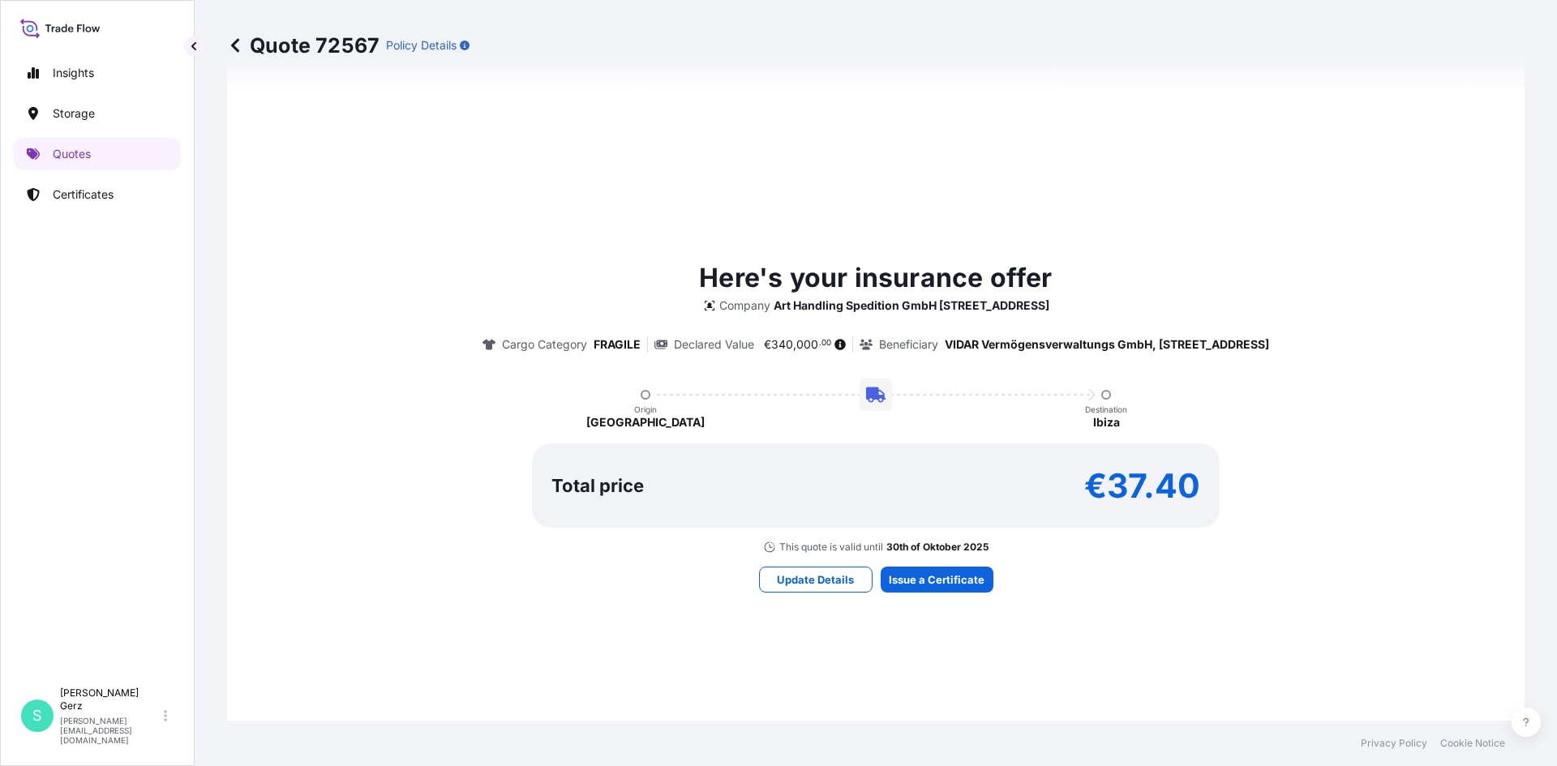
scroll to position [642, 0]
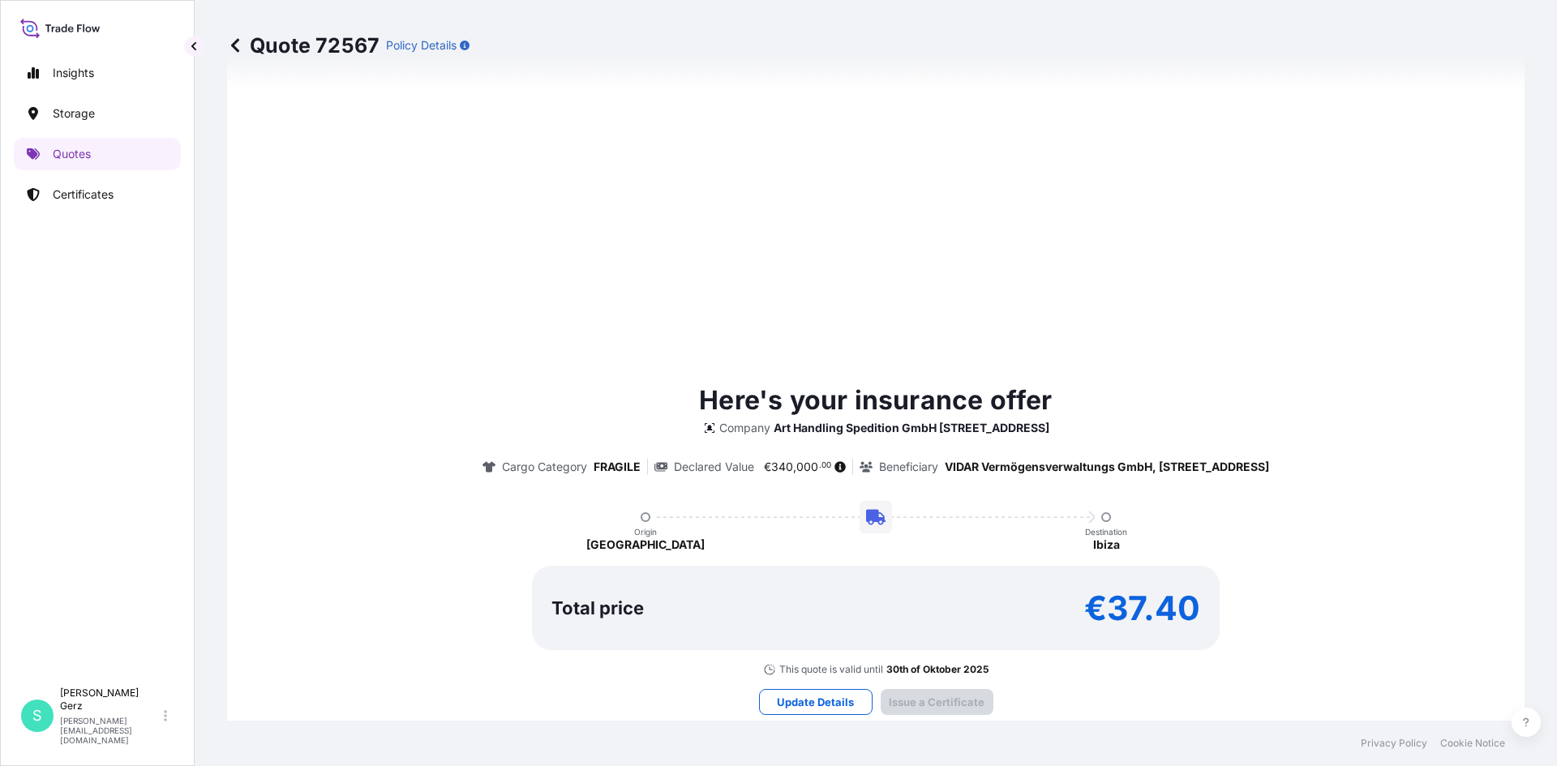
type input "[DATE]"
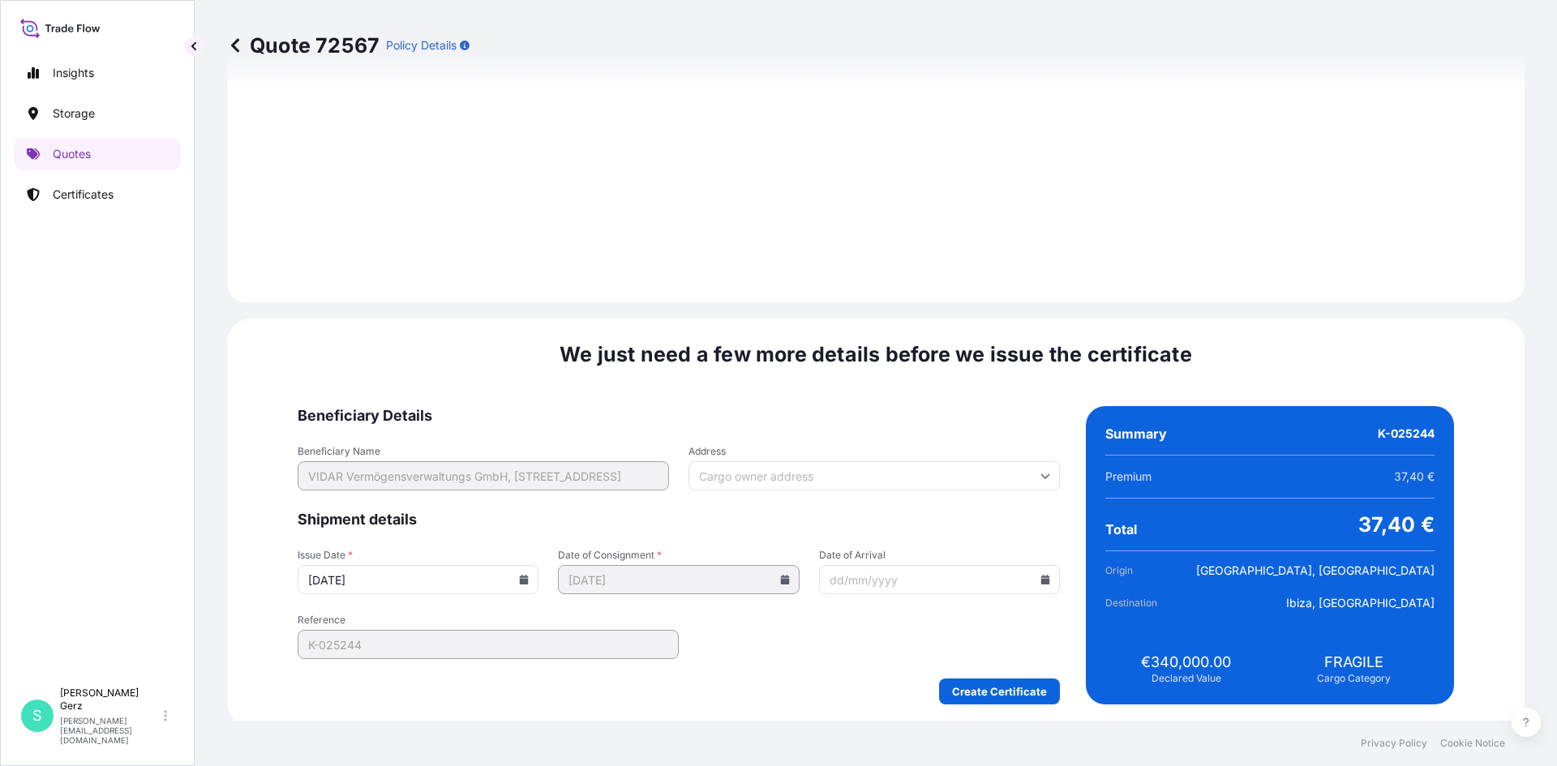
scroll to position [1524, 0]
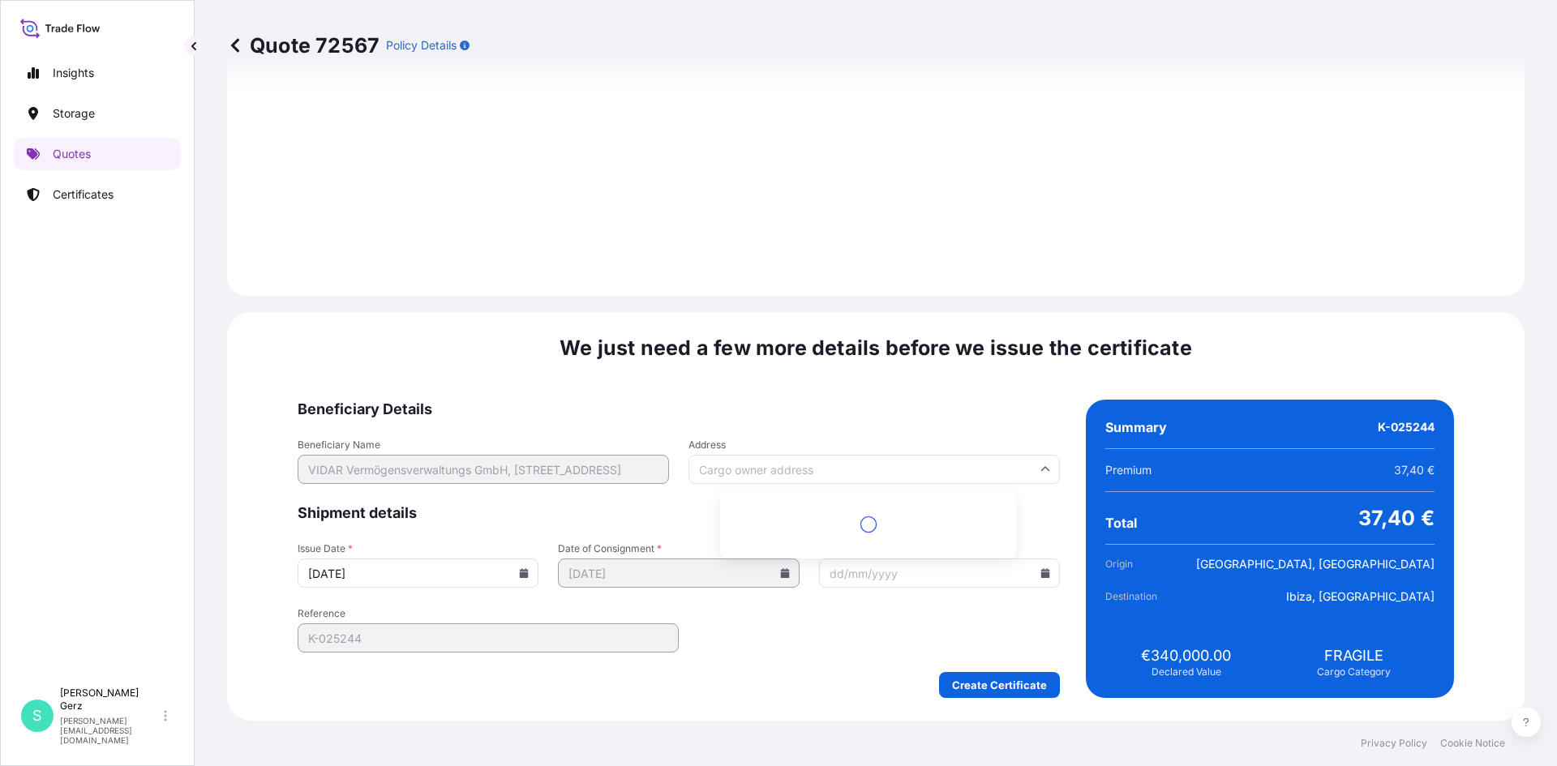
click at [875, 469] on input "Address" at bounding box center [873, 469] width 371 height 29
click at [911, 430] on form "Beneficiary Details Beneficiary Name VIDAR Vermögensverwaltungs GmbH, [STREET_A…" at bounding box center [679, 549] width 762 height 298
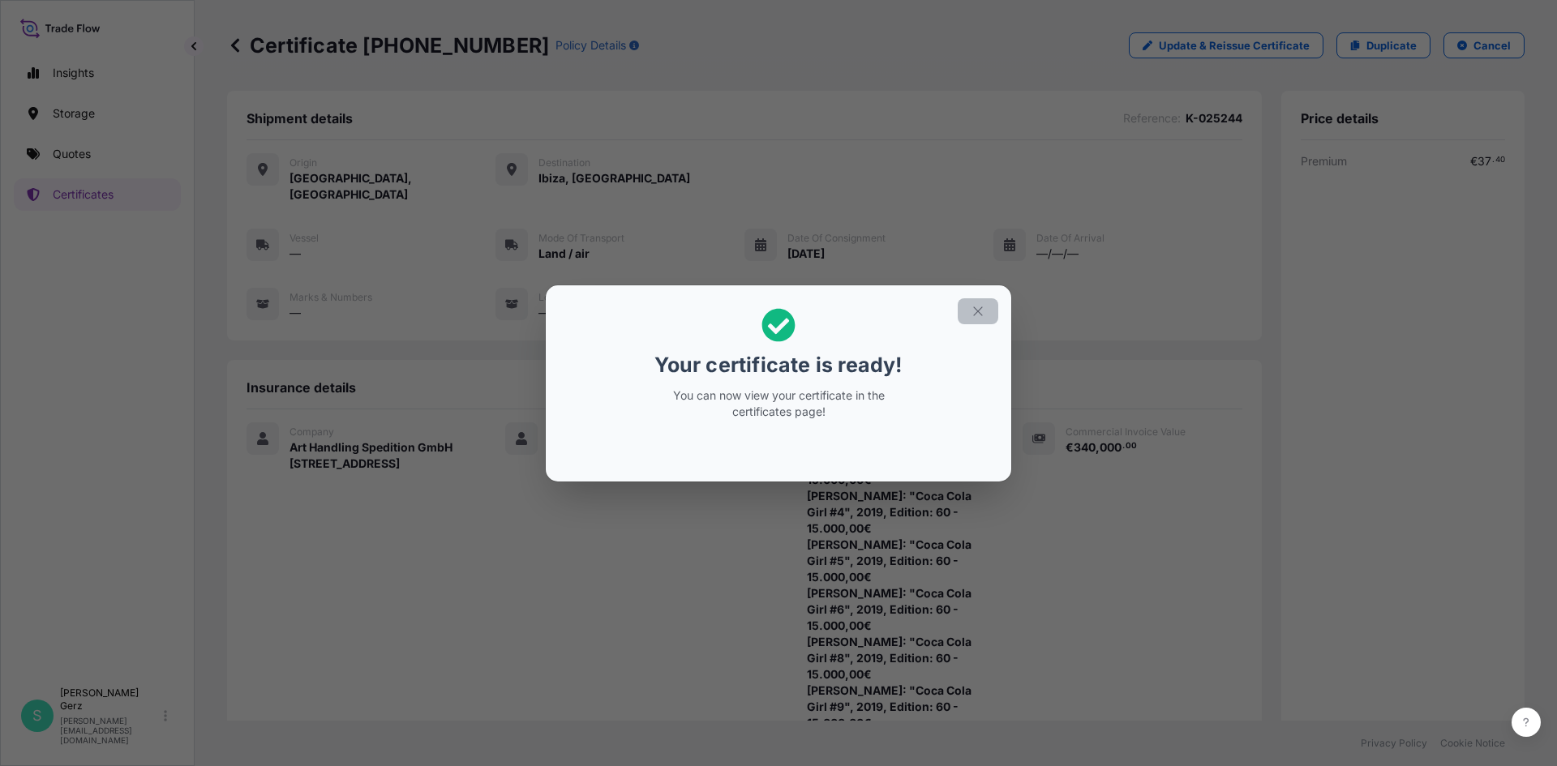
click at [976, 311] on icon "button" at bounding box center [978, 311] width 15 height 15
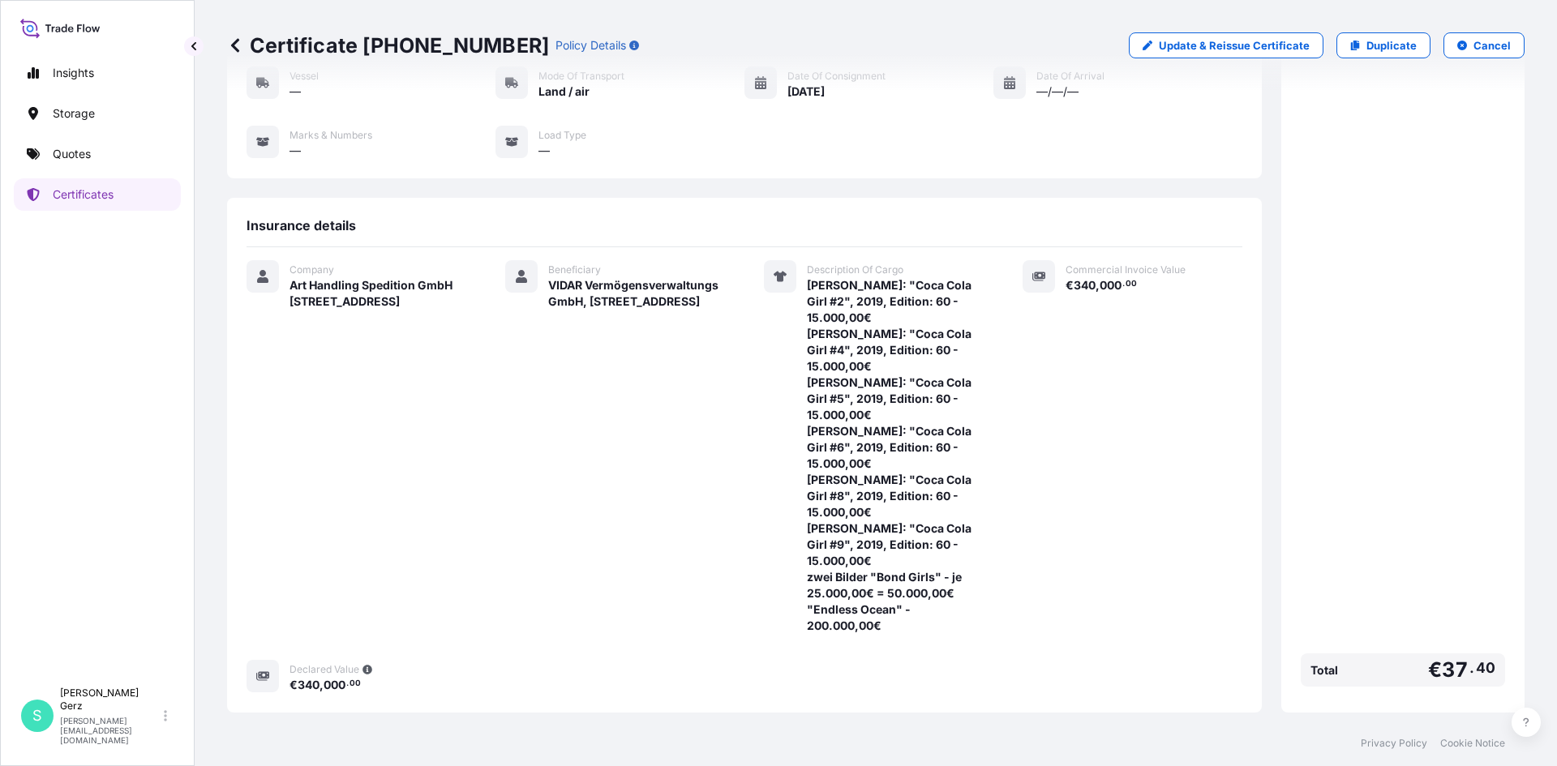
scroll to position [212, 0]
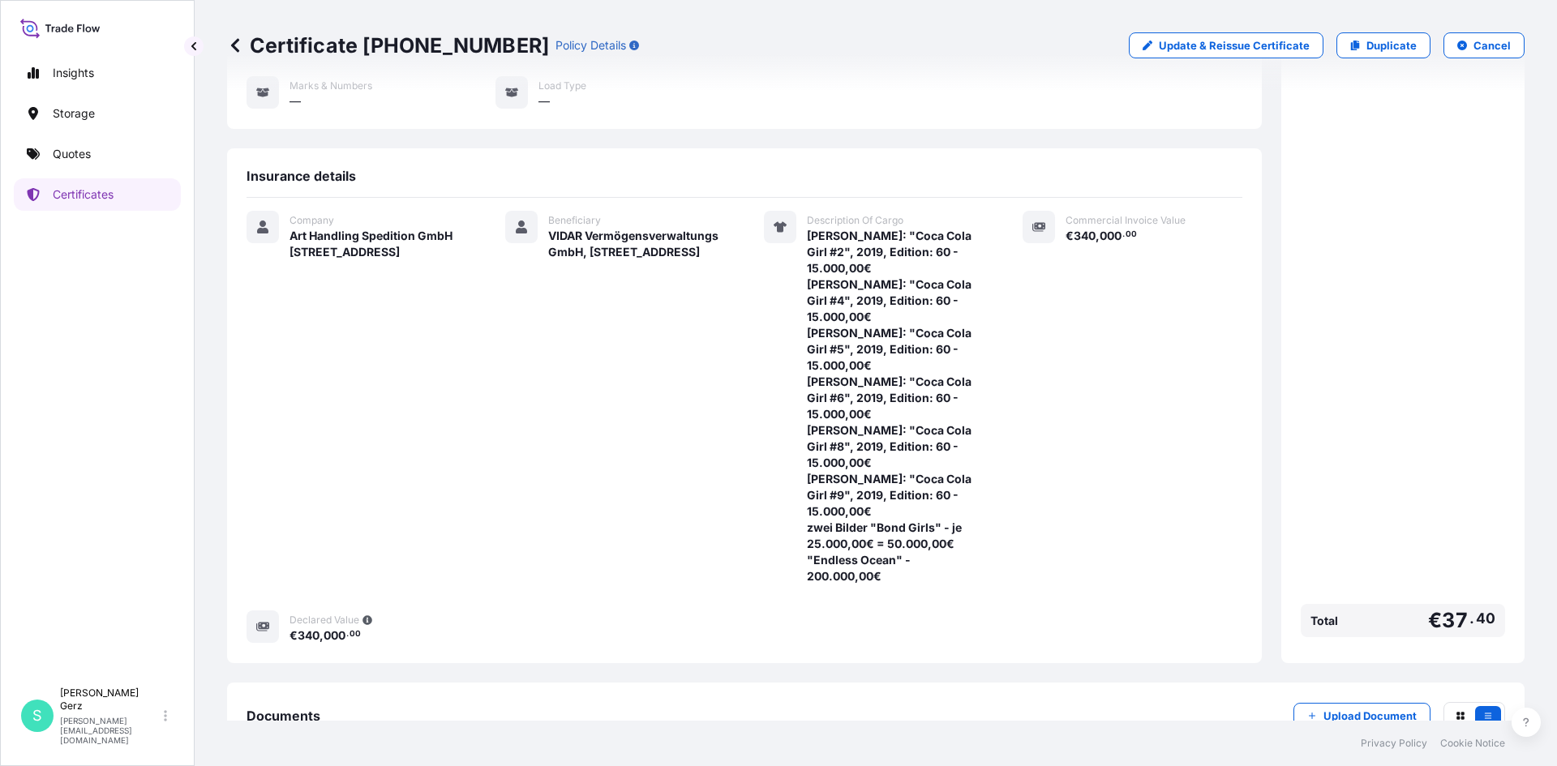
drag, startPoint x: 1254, startPoint y: 203, endPoint x: 1254, endPoint y: 186, distance: 17.0
click at [1254, 186] on div "Shipment details Reference : K-025244 Origin [GEOGRAPHIC_DATA], [GEOGRAPHIC_DAT…" at bounding box center [875, 271] width 1297 height 784
drag, startPoint x: 1255, startPoint y: 156, endPoint x: 1255, endPoint y: 147, distance: 8.9
click at [1255, 147] on div "Shipment details Reference : K-025244 Origin [GEOGRAPHIC_DATA], [GEOGRAPHIC_DAT…" at bounding box center [875, 271] width 1297 height 784
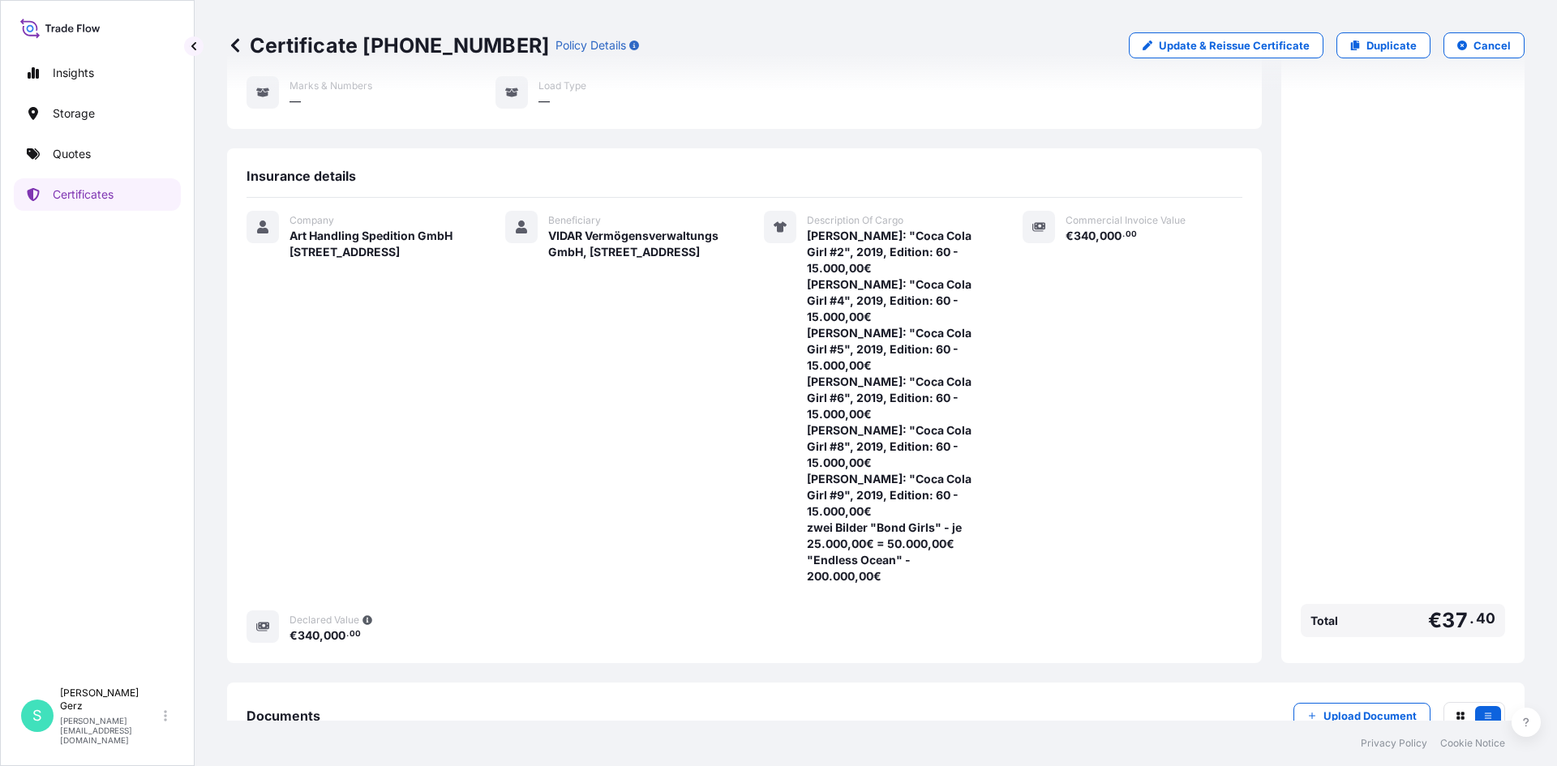
click at [1256, 144] on div "Shipment details Reference : K-025244 Origin [GEOGRAPHIC_DATA], [GEOGRAPHIC_DAT…" at bounding box center [875, 271] width 1297 height 784
click at [1256, 147] on div "Shipment details Reference : K-025244 Origin [GEOGRAPHIC_DATA], [GEOGRAPHIC_DAT…" at bounding box center [875, 271] width 1297 height 784
click at [1255, 149] on div "Shipment details Reference : K-025244 Origin [GEOGRAPHIC_DATA], [GEOGRAPHIC_DAT…" at bounding box center [875, 271] width 1297 height 784
drag, startPoint x: 1254, startPoint y: 154, endPoint x: 1255, endPoint y: 145, distance: 9.0
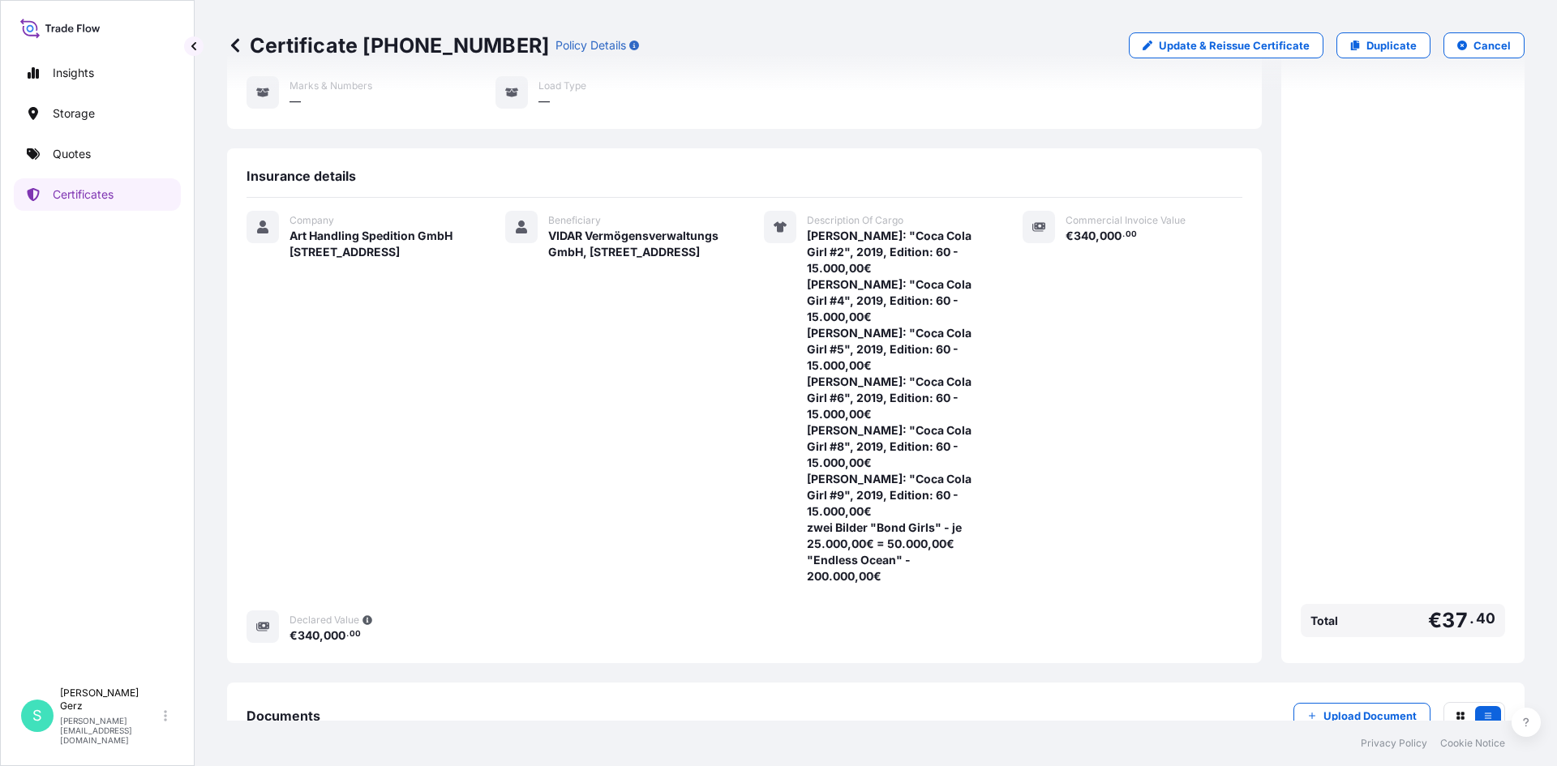
click at [1255, 145] on div "Shipment details Reference : K-025244 Origin [GEOGRAPHIC_DATA], [GEOGRAPHIC_DAT…" at bounding box center [875, 271] width 1297 height 784
click at [1254, 145] on div "Shipment details Reference : K-025244 Origin [GEOGRAPHIC_DATA], [GEOGRAPHIC_DAT…" at bounding box center [875, 271] width 1297 height 784
click at [1256, 148] on div "Shipment details Reference : K-025244 Origin [GEOGRAPHIC_DATA], [GEOGRAPHIC_DAT…" at bounding box center [875, 271] width 1297 height 784
click at [1256, 152] on div "Shipment details Reference : K-025244 Origin [GEOGRAPHIC_DATA], [GEOGRAPHIC_DAT…" at bounding box center [875, 271] width 1297 height 784
click at [1256, 147] on div "Shipment details Reference : K-025244 Origin [GEOGRAPHIC_DATA], [GEOGRAPHIC_DAT…" at bounding box center [875, 271] width 1297 height 784
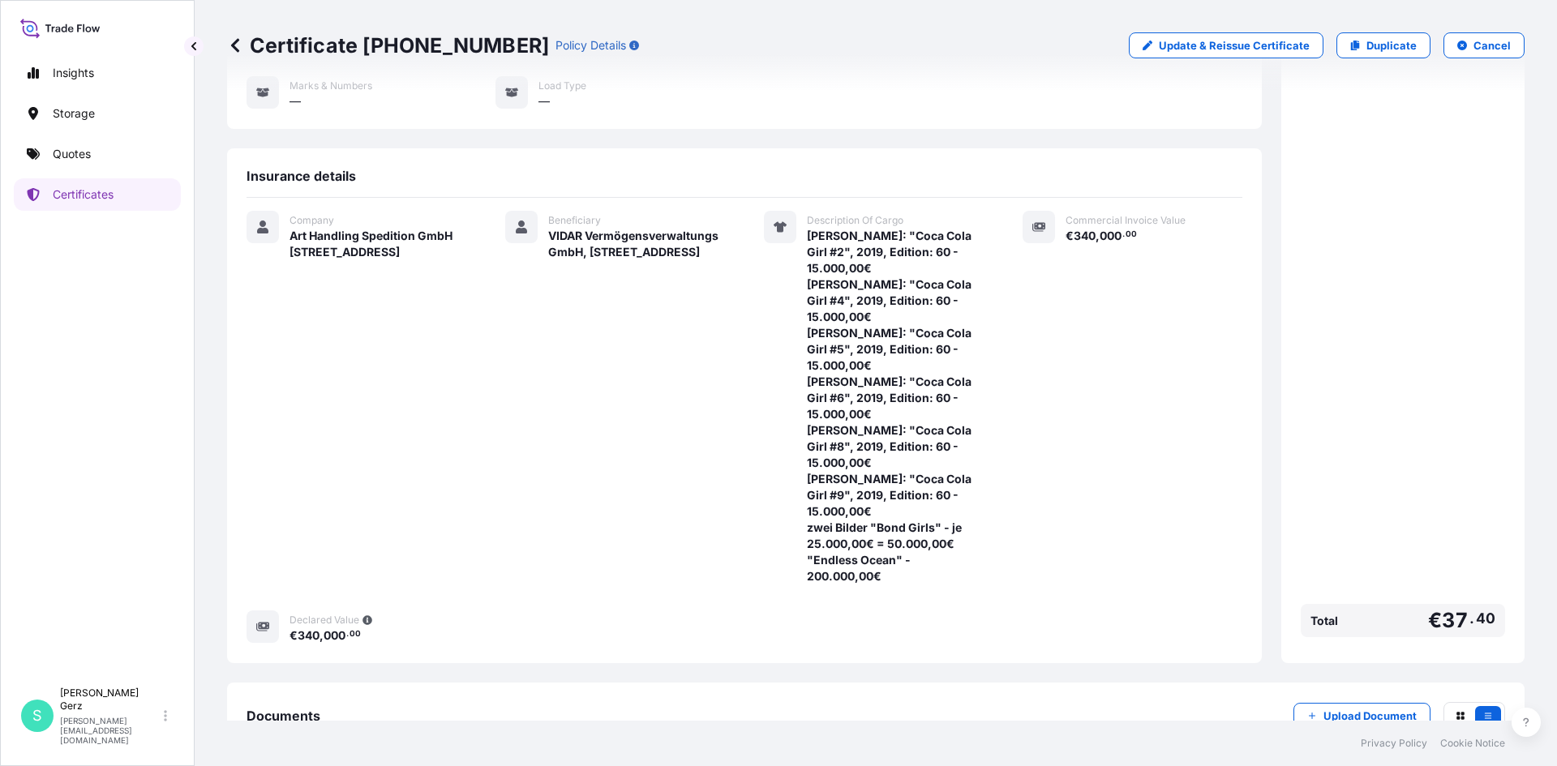
drag, startPoint x: 1254, startPoint y: 156, endPoint x: 1254, endPoint y: 139, distance: 16.2
click at [1254, 139] on div "Shipment details Reference : K-025244 Origin [GEOGRAPHIC_DATA], [GEOGRAPHIC_DAT…" at bounding box center [875, 271] width 1297 height 784
drag, startPoint x: 1257, startPoint y: 150, endPoint x: 1257, endPoint y: 137, distance: 13.0
click at [1257, 137] on div "Shipment details Reference : K-025244 Origin [GEOGRAPHIC_DATA], [GEOGRAPHIC_DAT…" at bounding box center [875, 271] width 1297 height 784
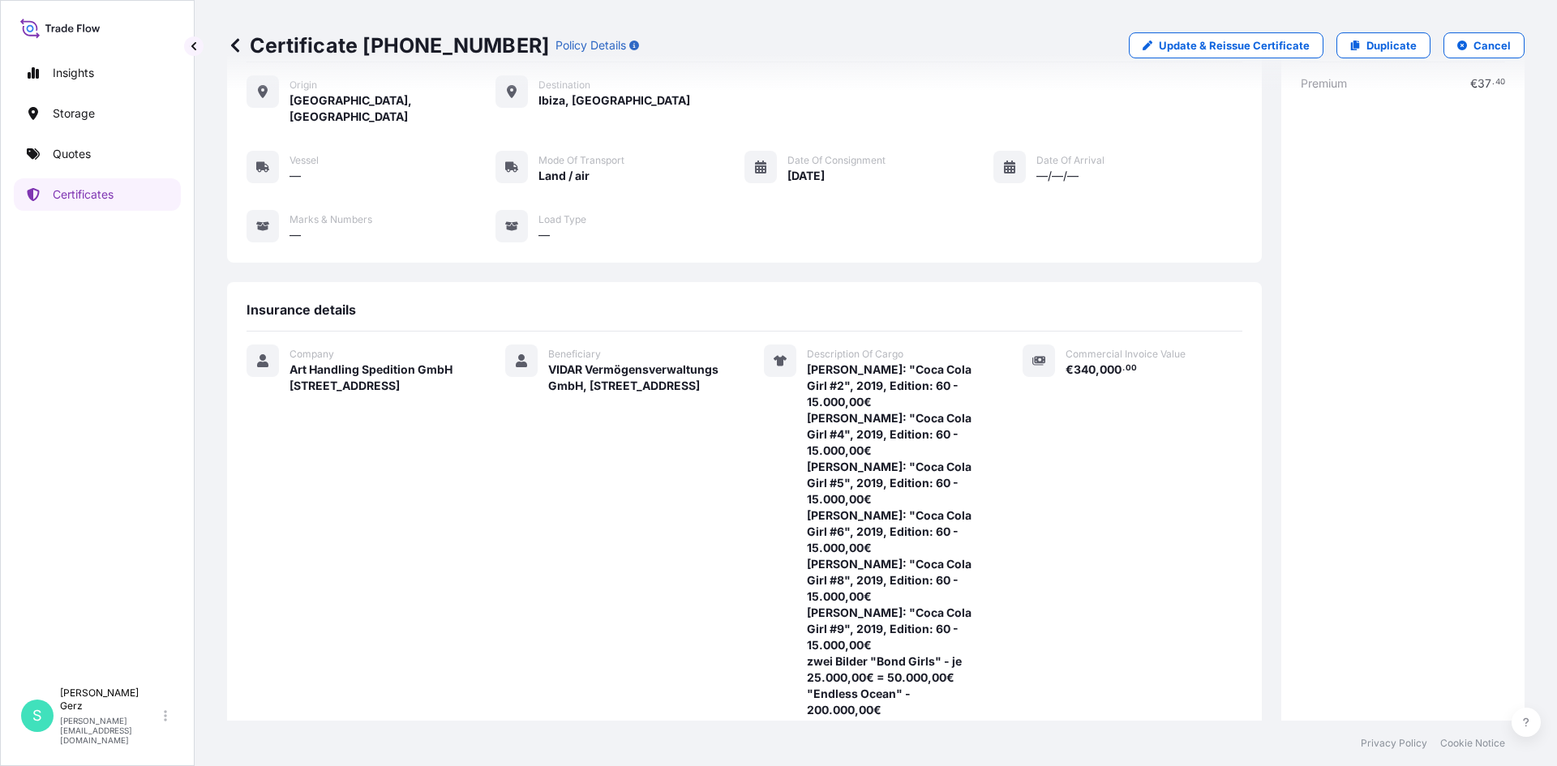
scroll to position [0, 0]
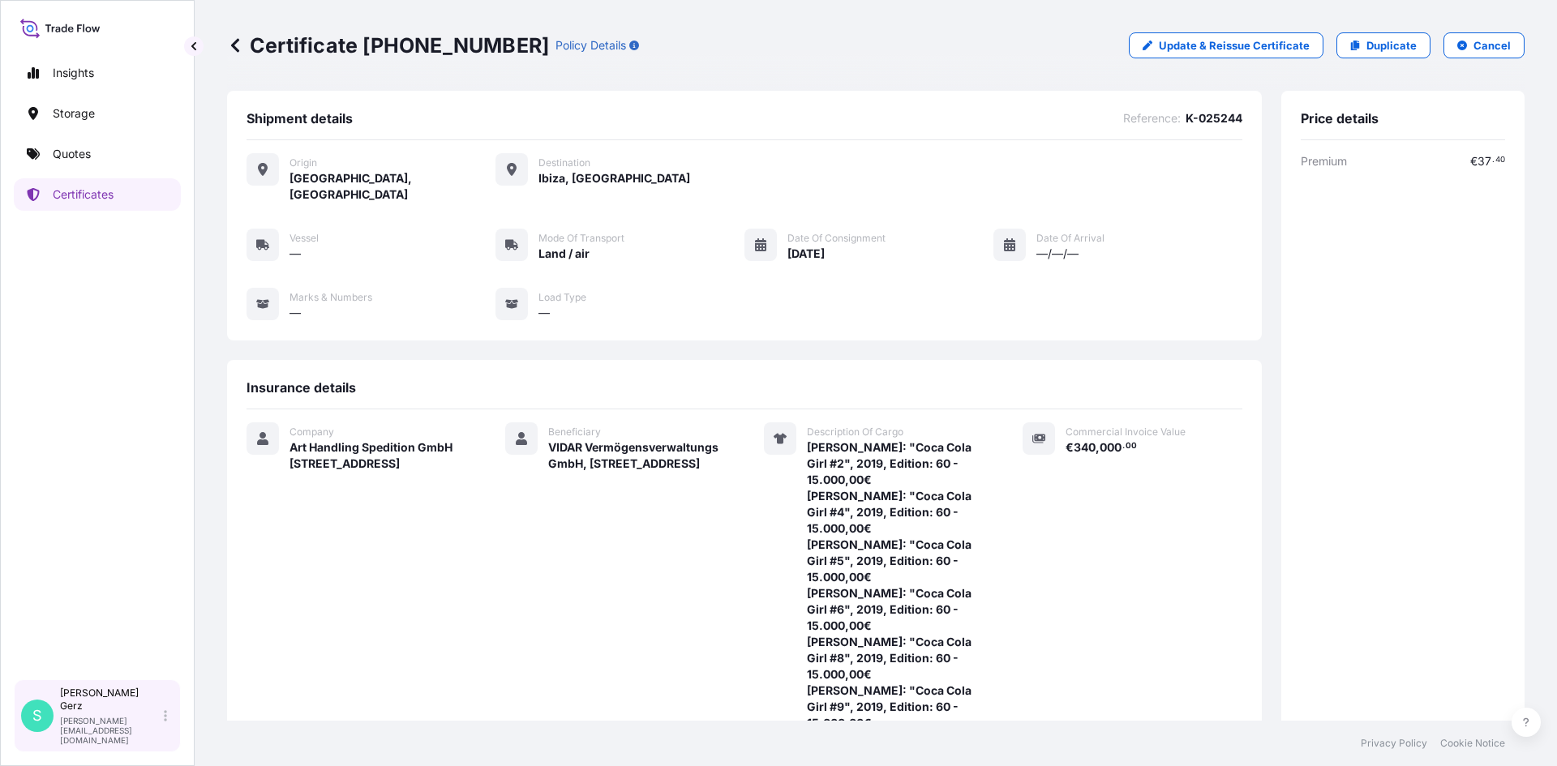
click at [94, 713] on p "[PERSON_NAME]" at bounding box center [110, 700] width 101 height 26
